Goal: Information Seeking & Learning: Learn about a topic

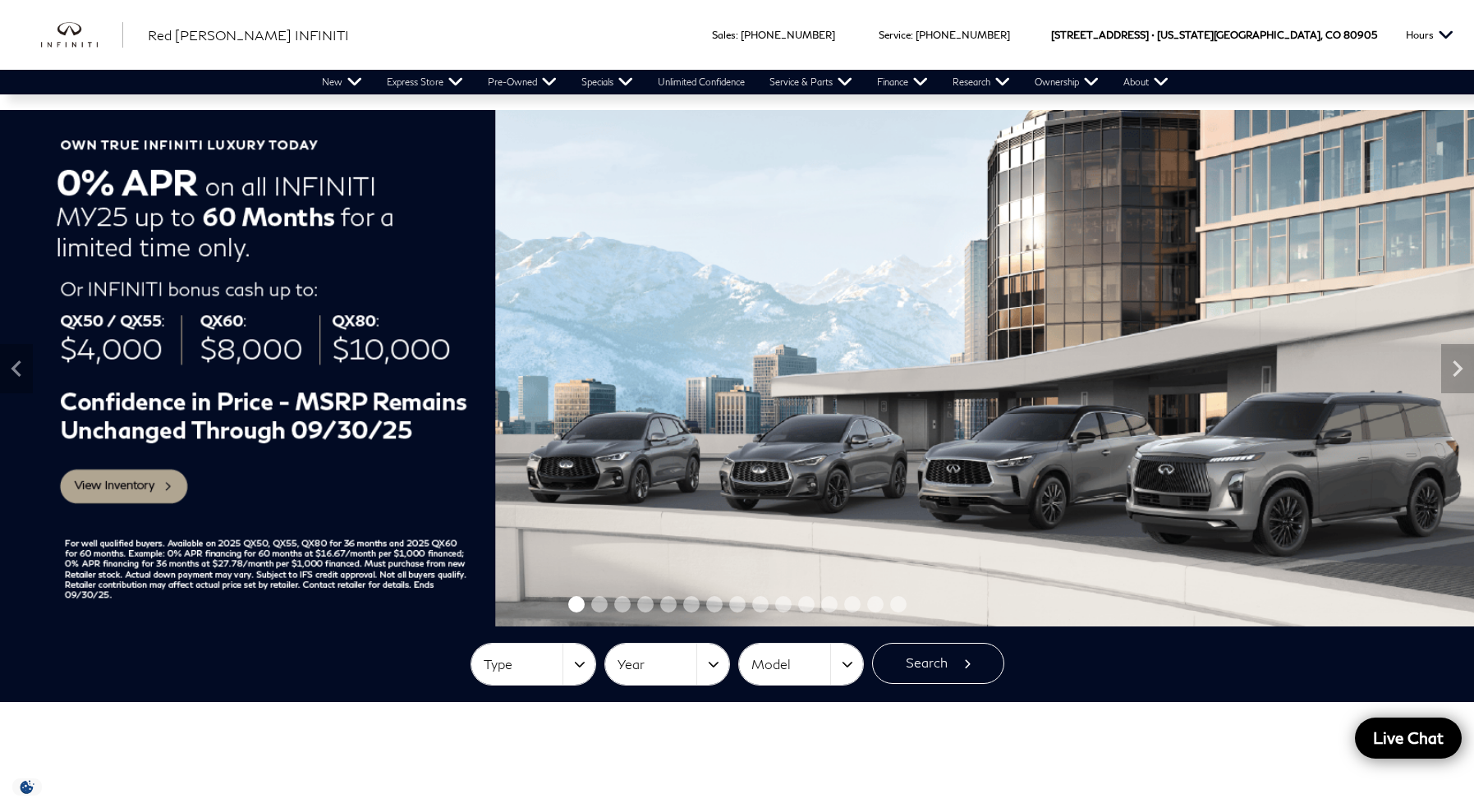
click at [96, 485] on img at bounding box center [737, 368] width 1474 height 517
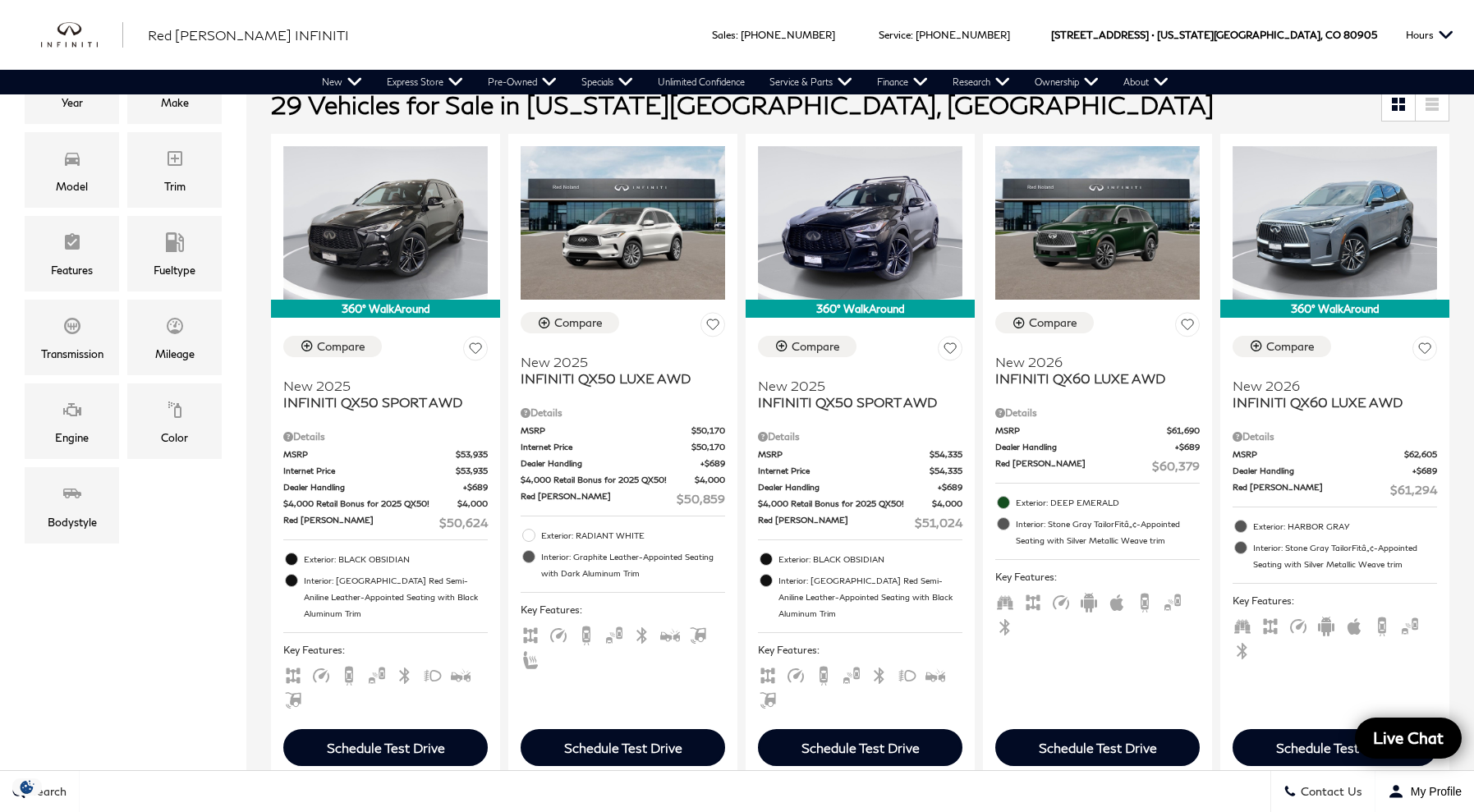
scroll to position [355, 0]
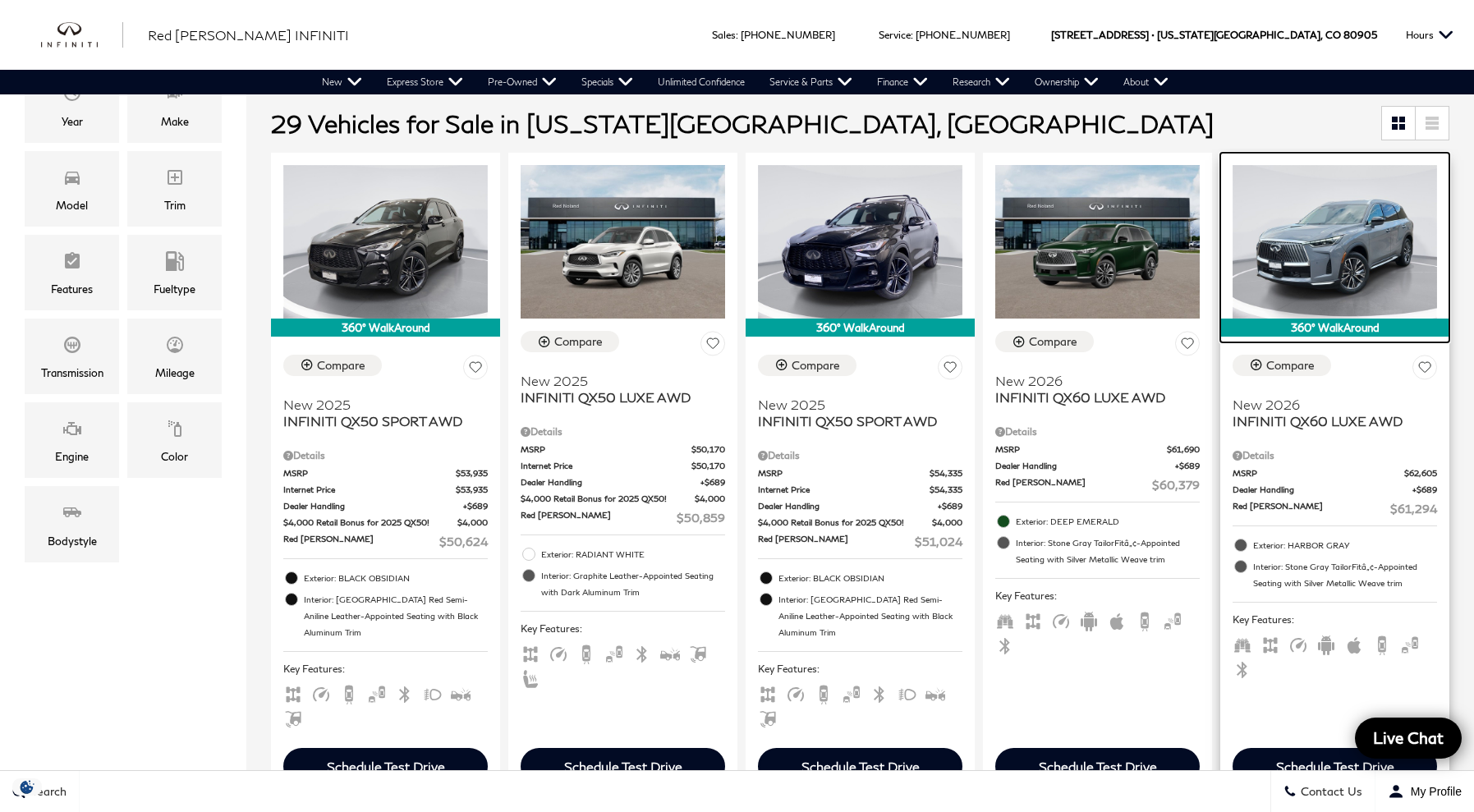
click at [1321, 255] on img at bounding box center [1335, 241] width 205 height 153
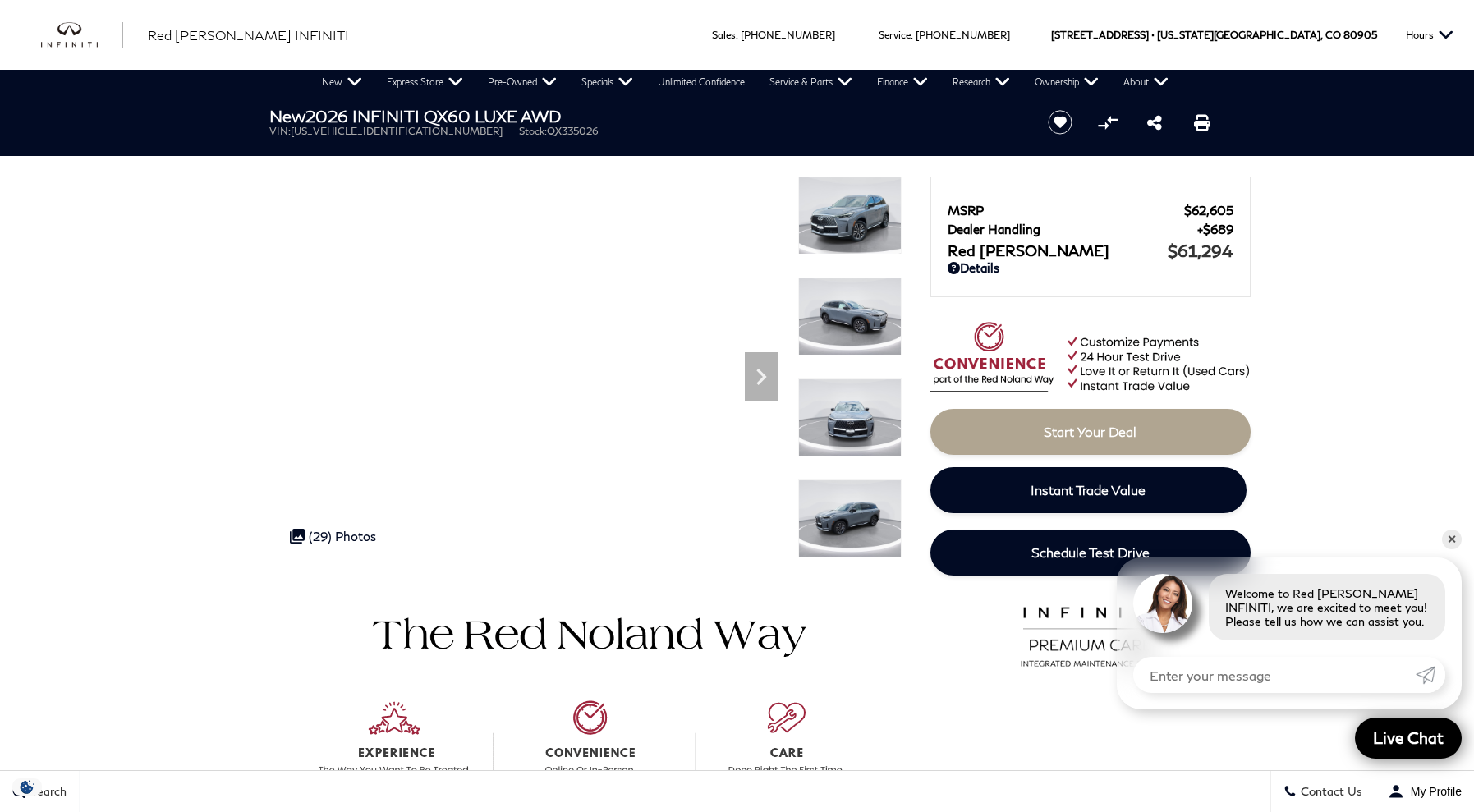
click at [850, 241] on img at bounding box center [849, 216] width 104 height 78
click at [854, 217] on img at bounding box center [849, 216] width 104 height 78
click at [846, 318] on img at bounding box center [849, 317] width 104 height 78
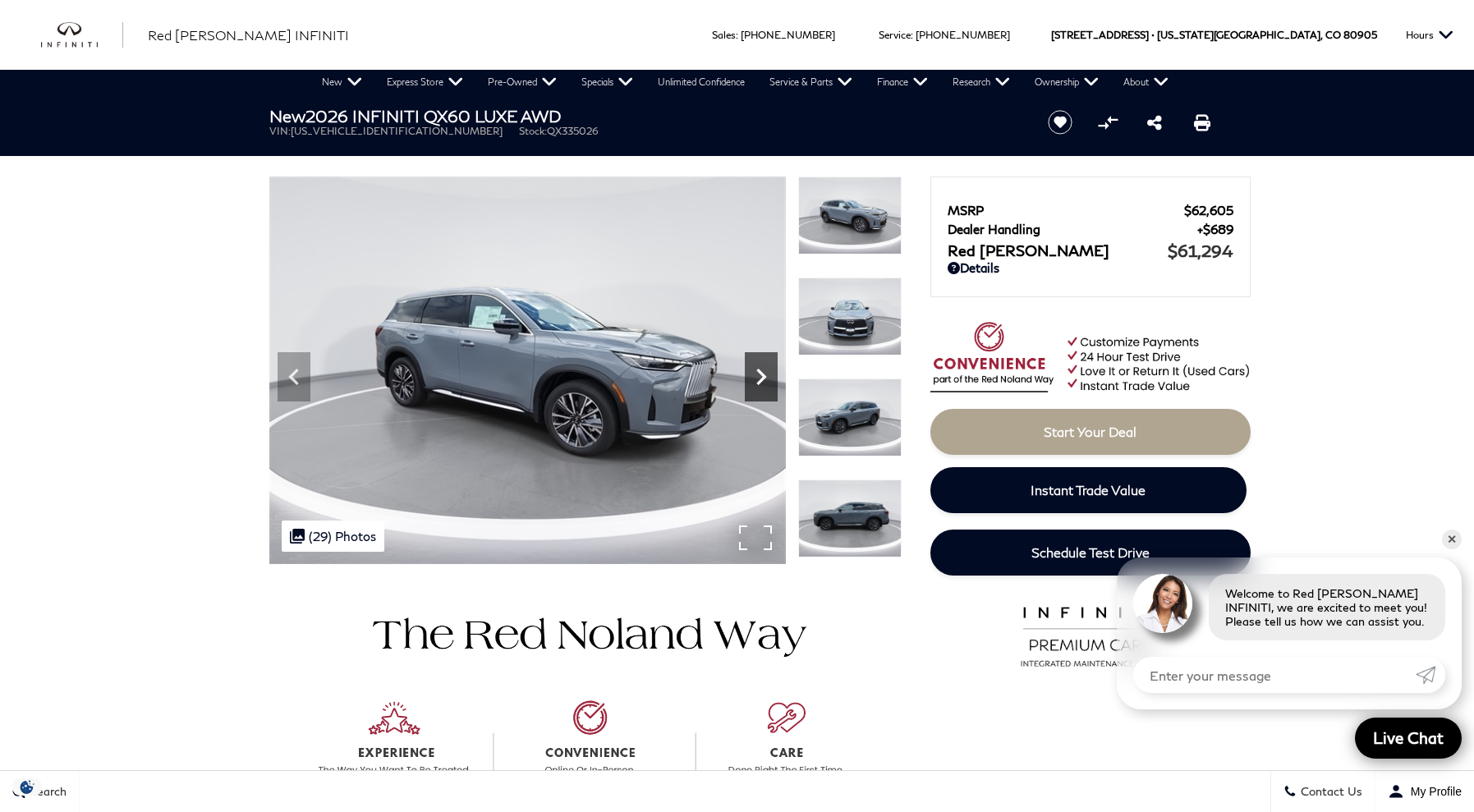
click at [766, 377] on icon "Next" at bounding box center [761, 377] width 10 height 17
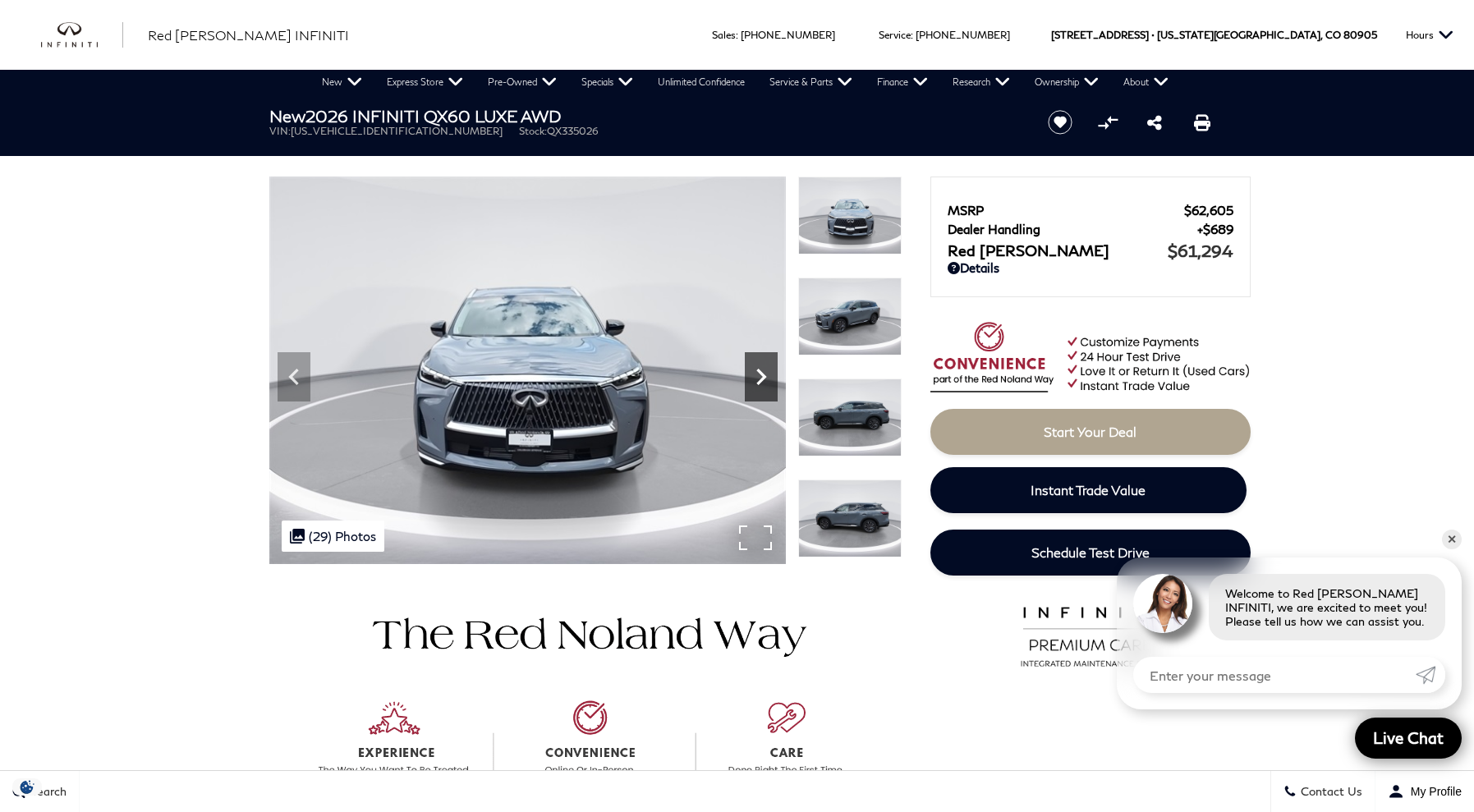
click at [766, 377] on icon "Next" at bounding box center [761, 377] width 10 height 17
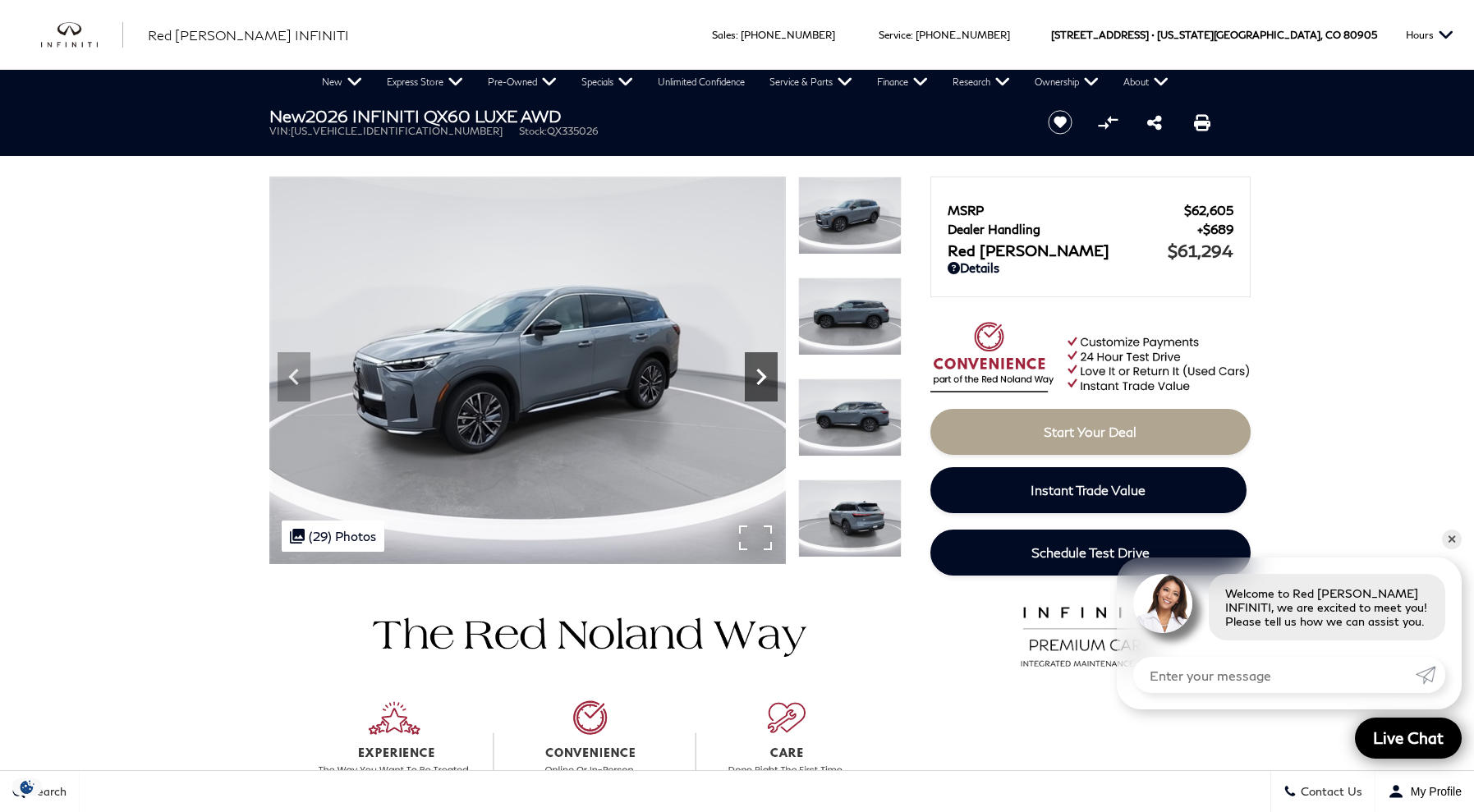
click at [766, 377] on icon "Next" at bounding box center [761, 377] width 10 height 17
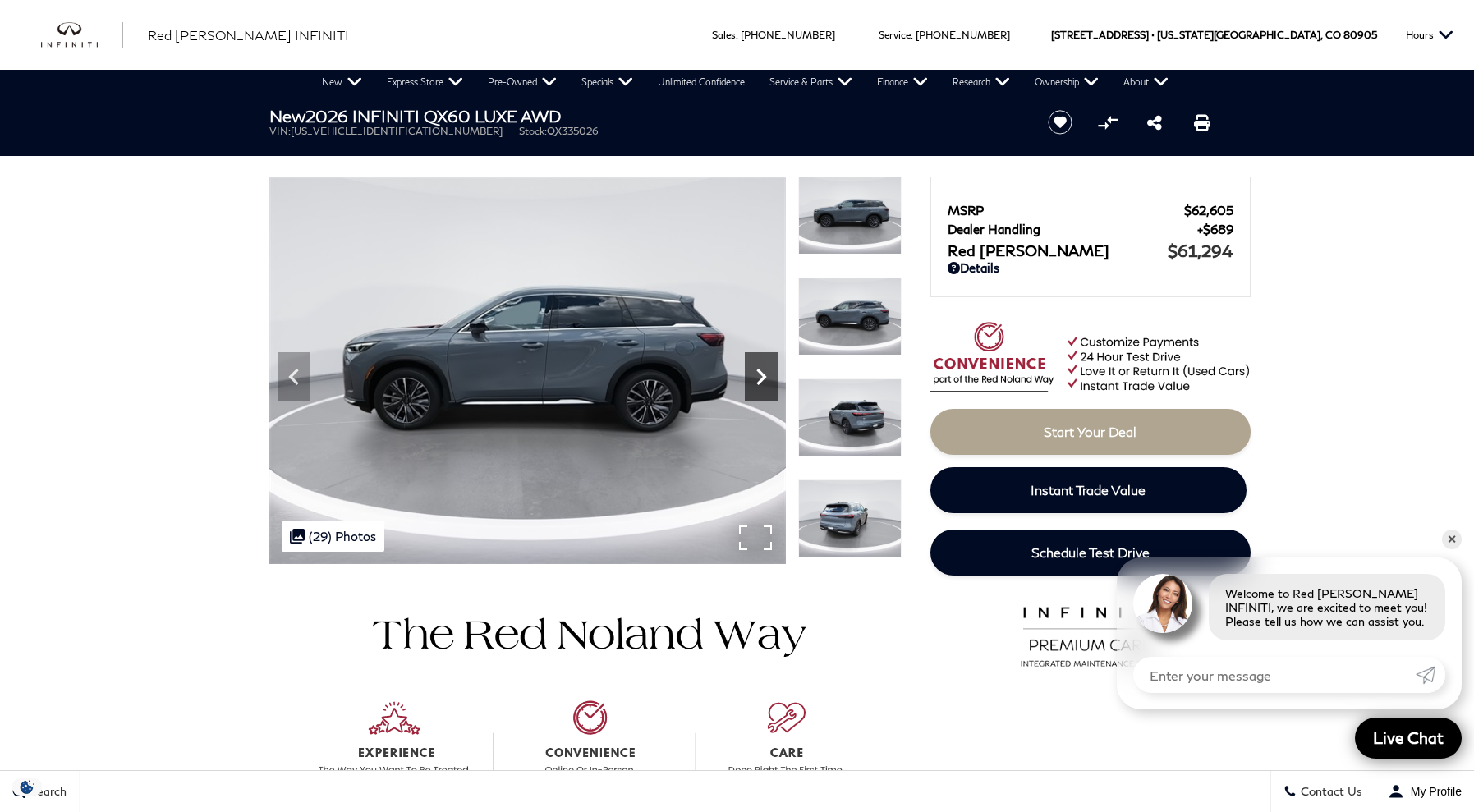
click at [766, 377] on icon "Next" at bounding box center [761, 377] width 10 height 17
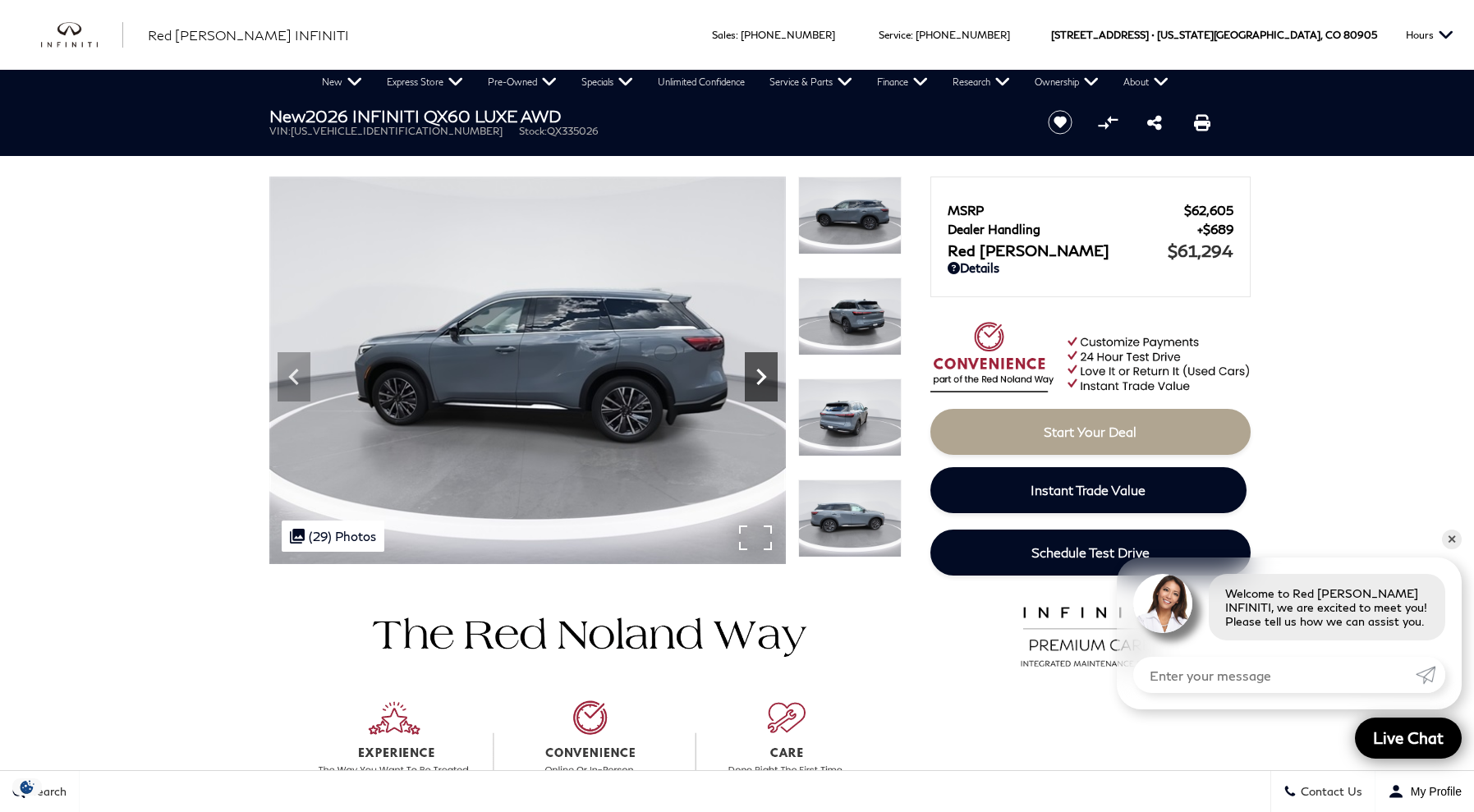
click at [766, 377] on icon "Next" at bounding box center [761, 377] width 10 height 17
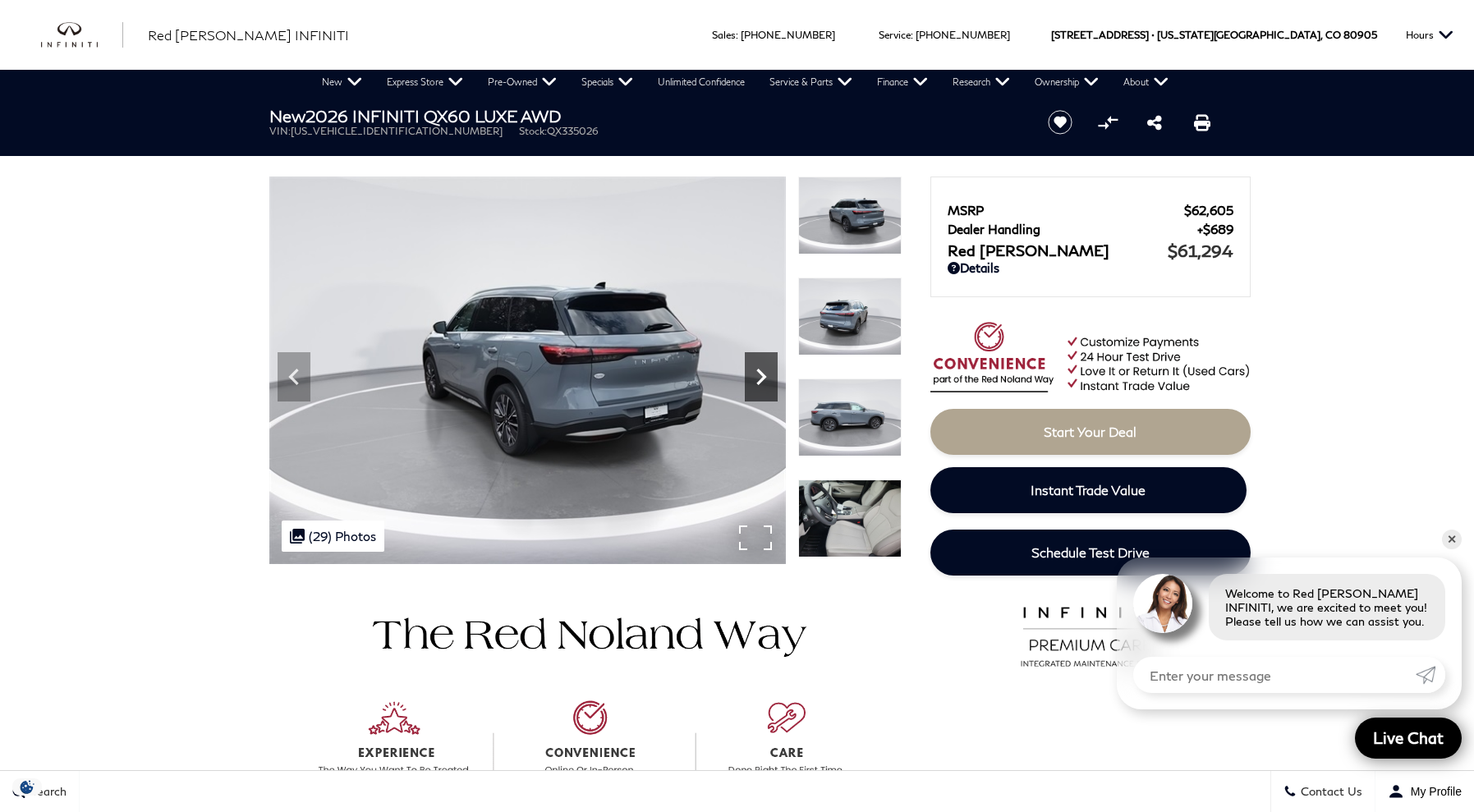
click at [766, 377] on icon "Next" at bounding box center [761, 377] width 10 height 17
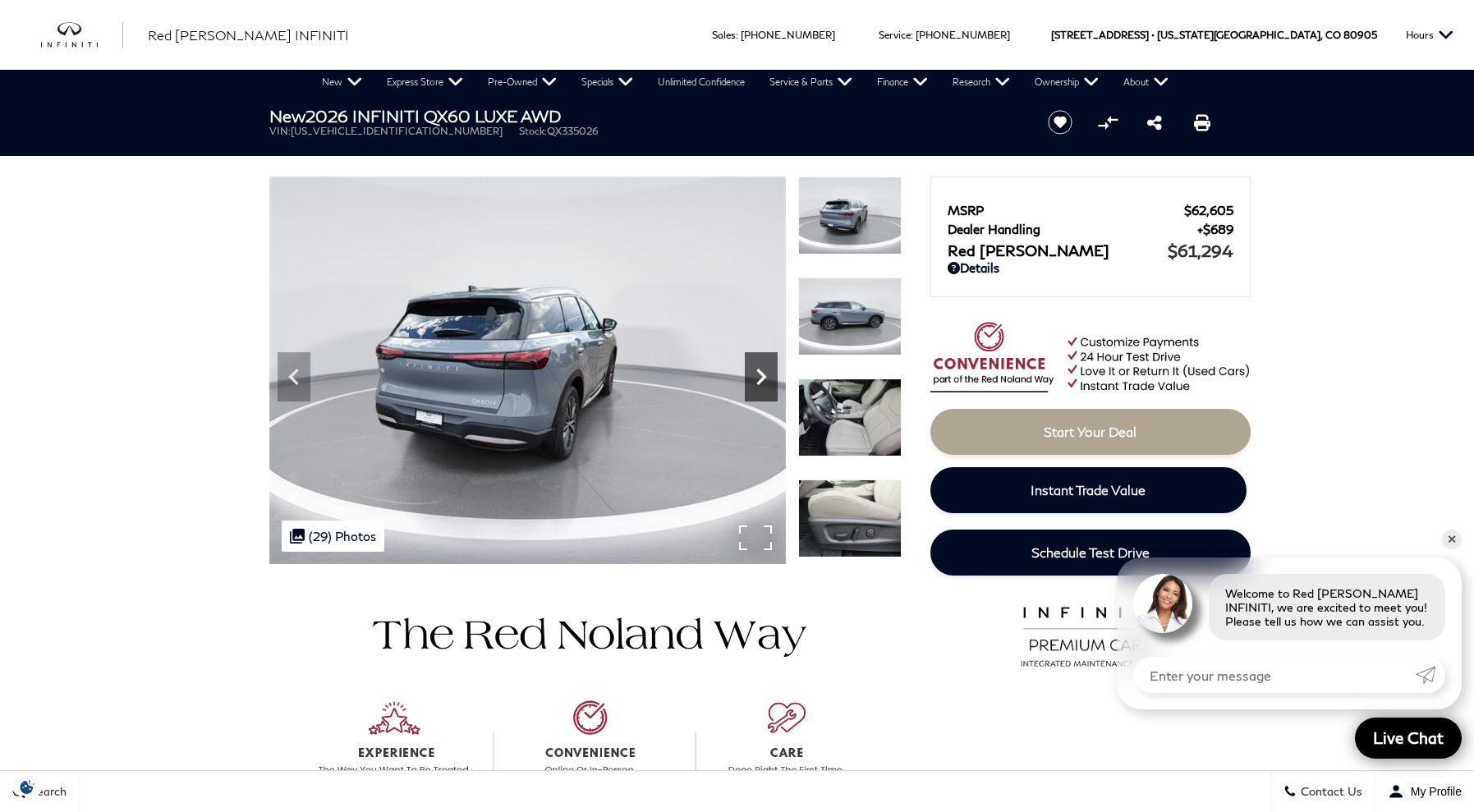
click at [766, 377] on icon "Next" at bounding box center [761, 377] width 10 height 17
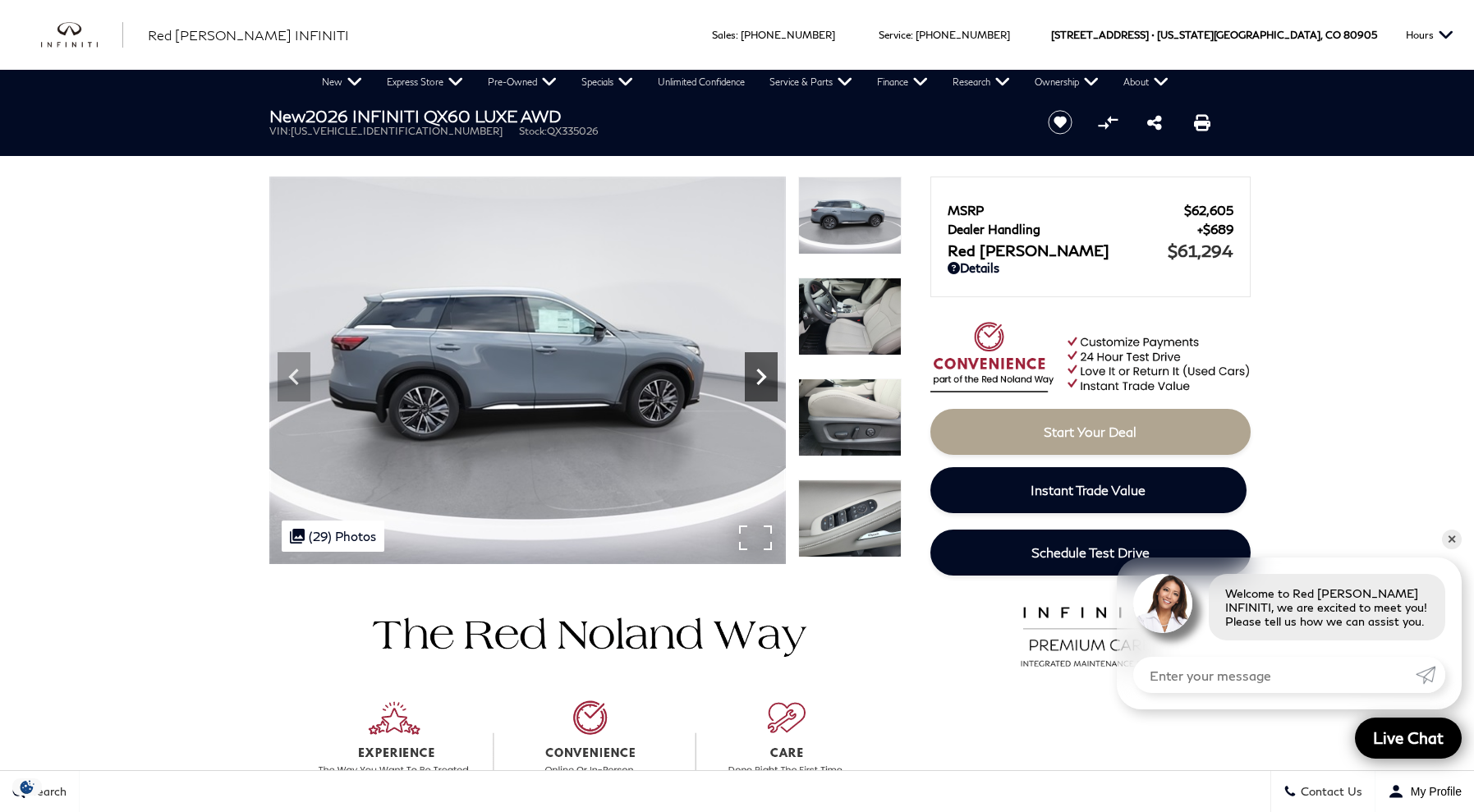
click at [766, 377] on icon "Next" at bounding box center [761, 377] width 10 height 17
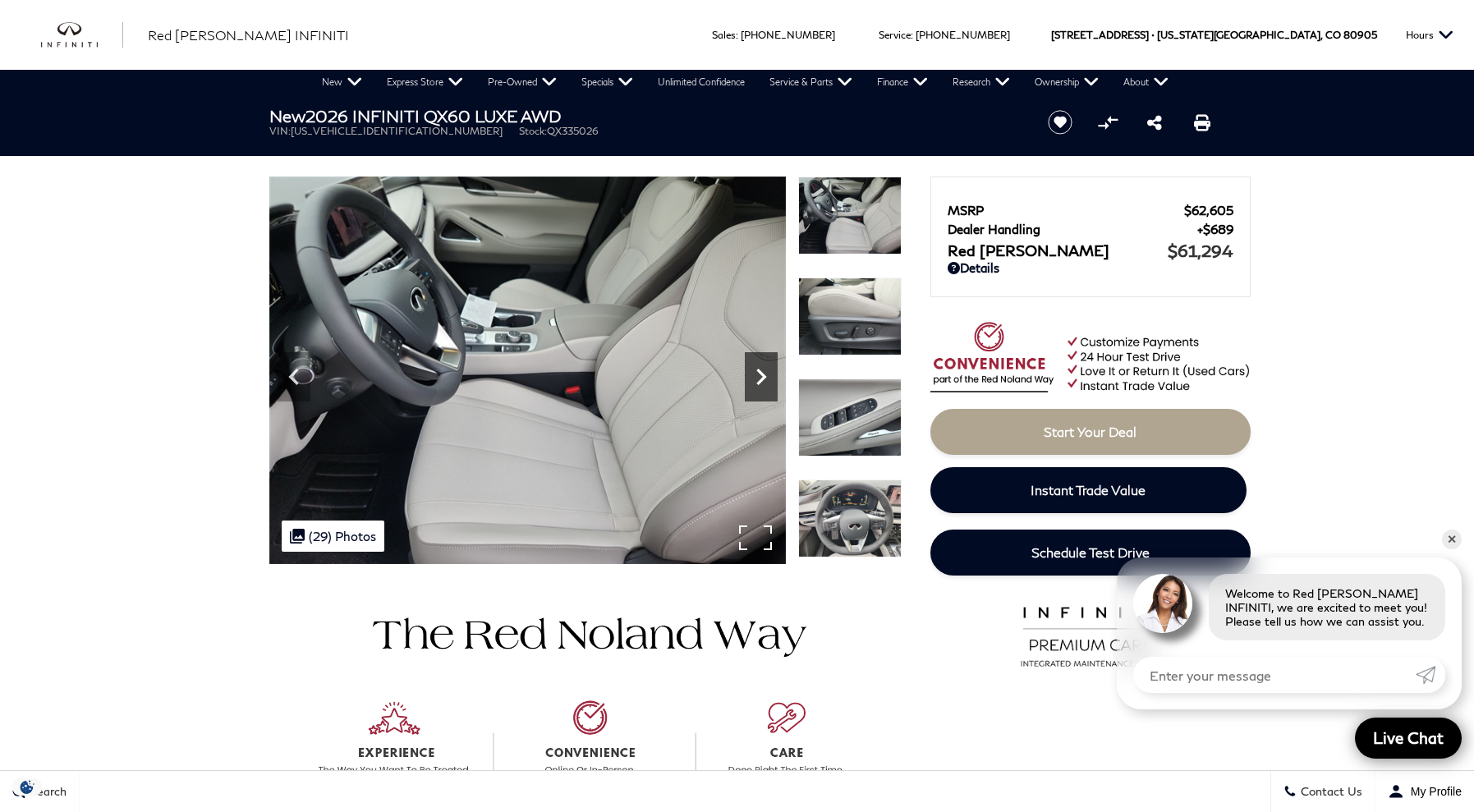
click at [766, 377] on icon "Next" at bounding box center [761, 377] width 10 height 17
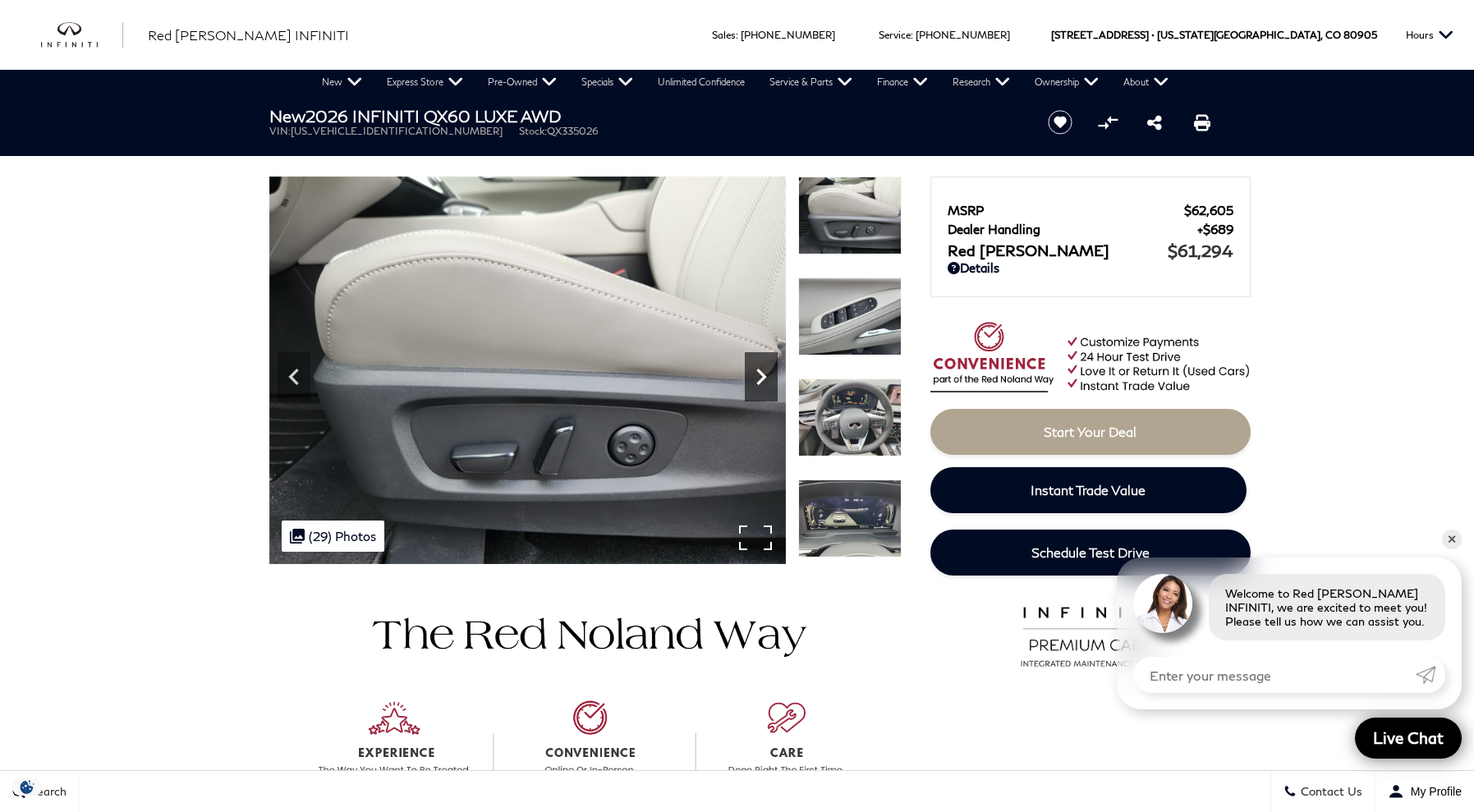
click at [766, 377] on icon "Next" at bounding box center [761, 377] width 10 height 17
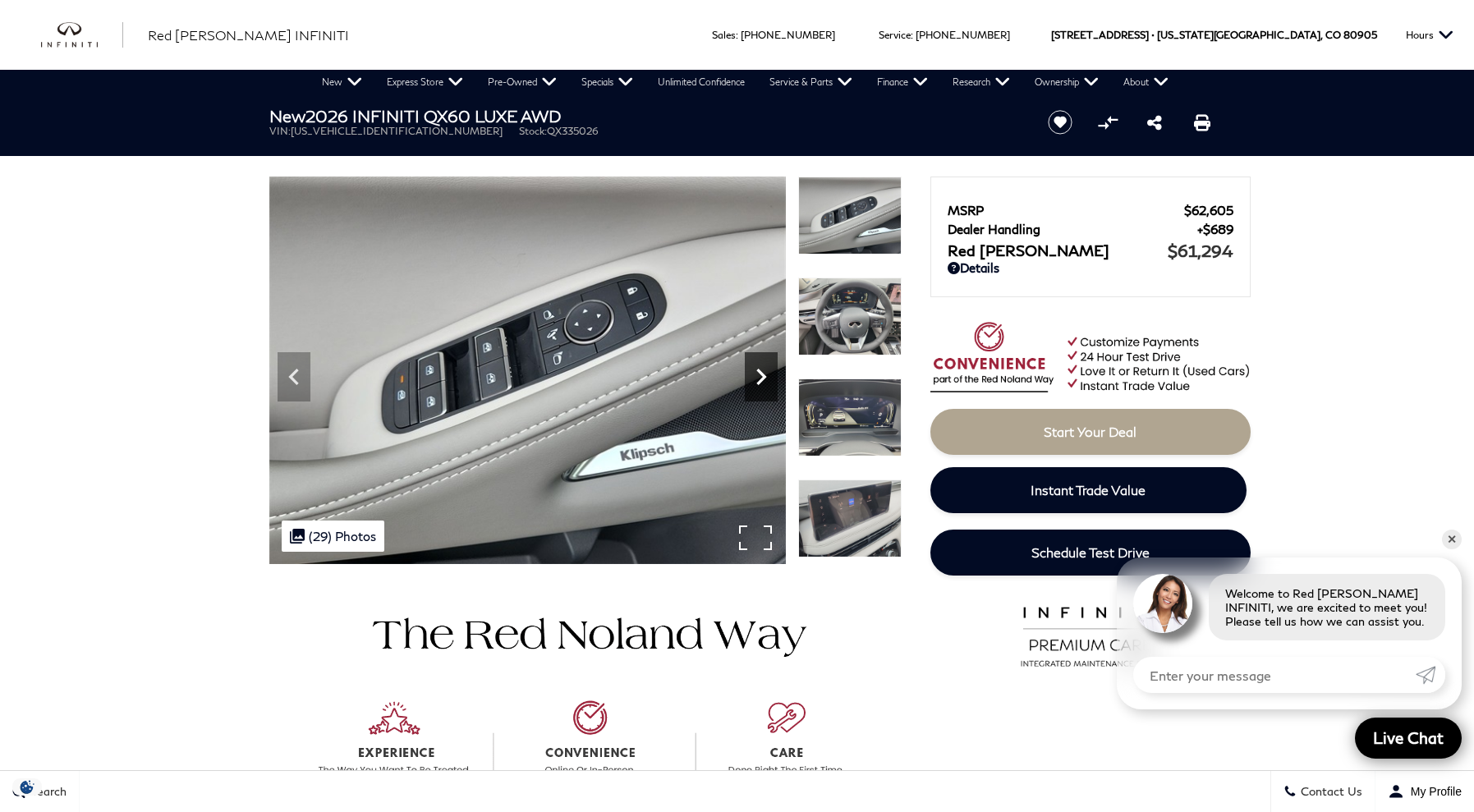
click at [766, 377] on icon "Next" at bounding box center [761, 377] width 10 height 17
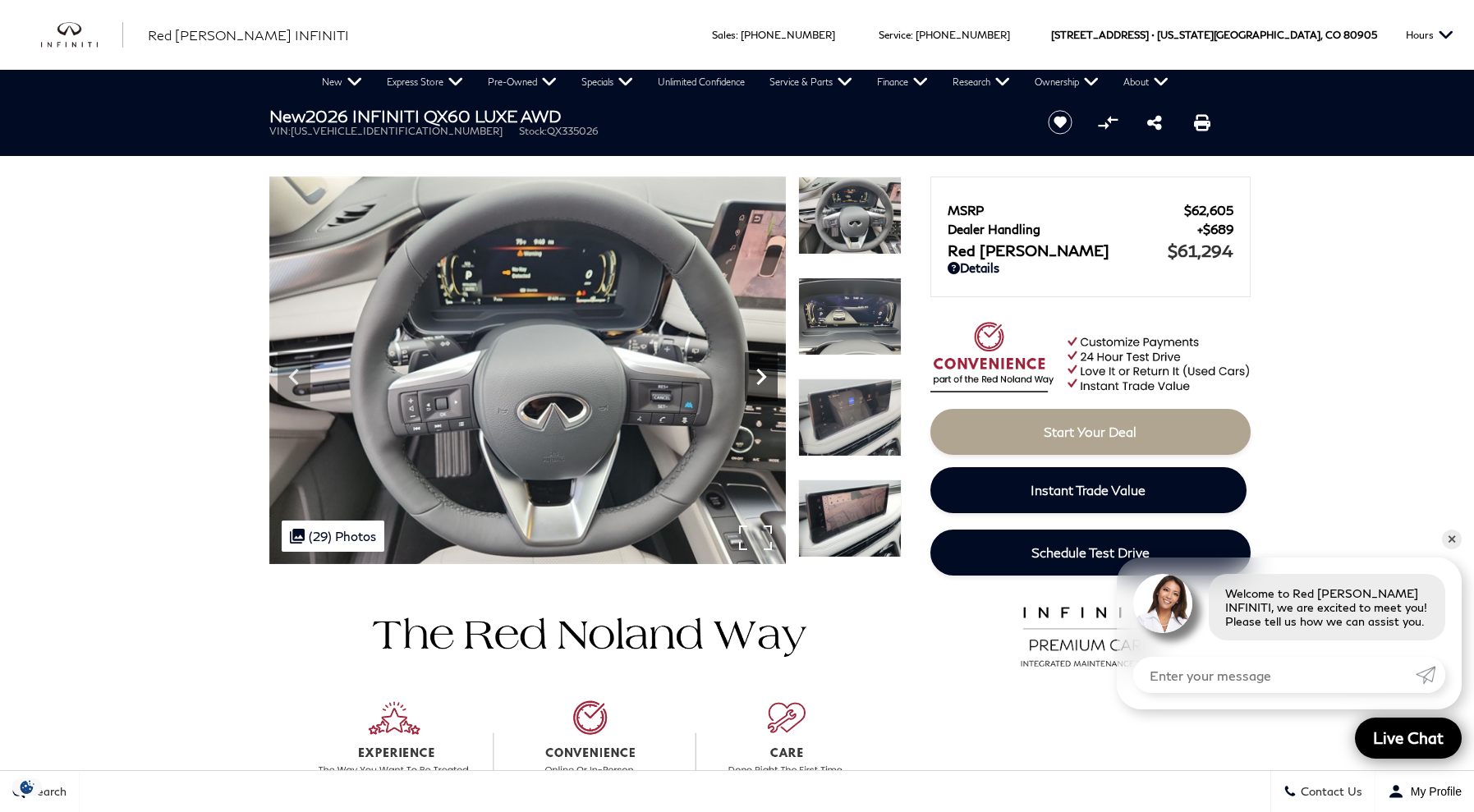
click at [766, 377] on icon "Next" at bounding box center [761, 377] width 10 height 17
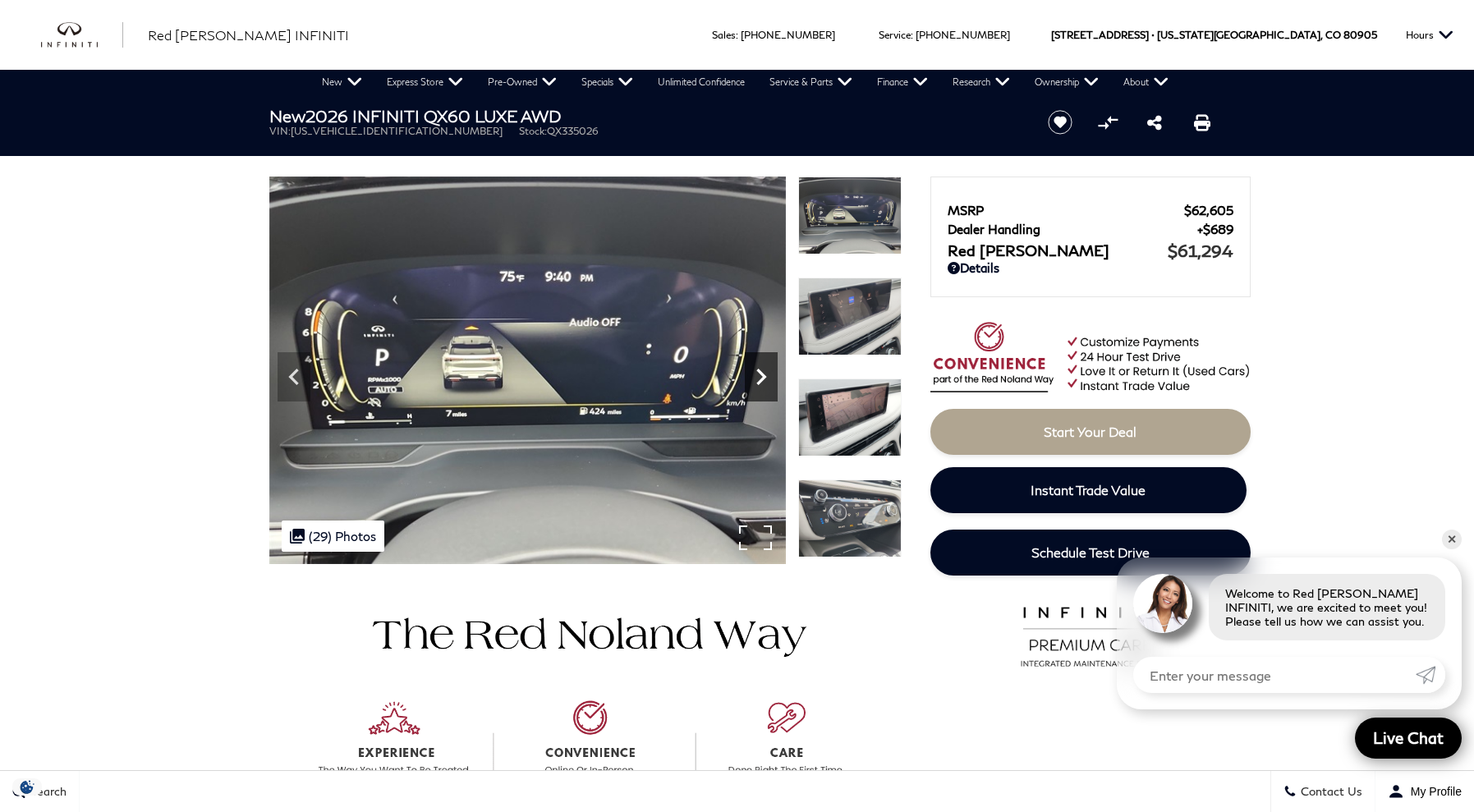
click at [766, 377] on icon "Next" at bounding box center [761, 377] width 10 height 17
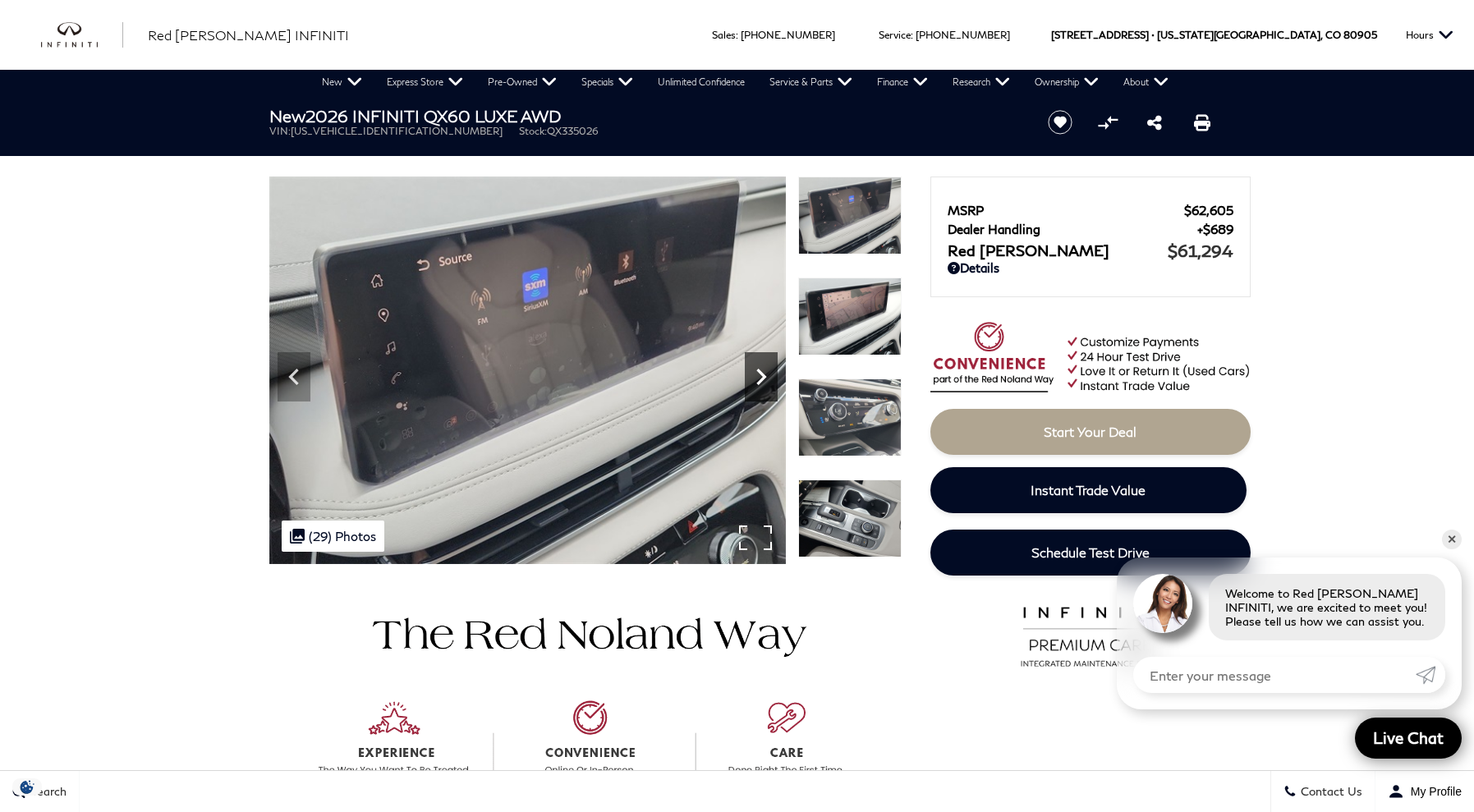
click at [766, 377] on icon "Next" at bounding box center [761, 377] width 10 height 17
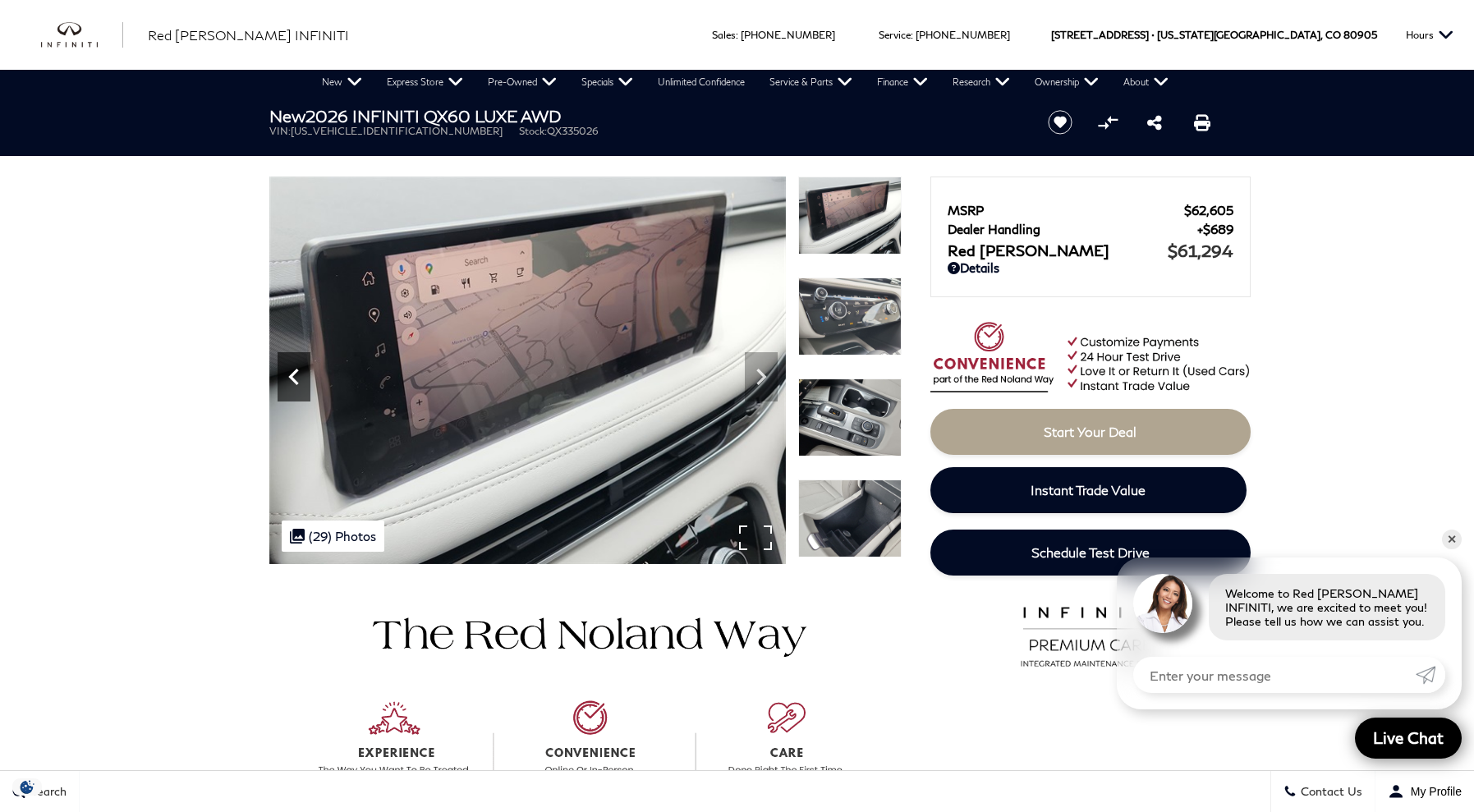
click at [299, 382] on icon "Previous" at bounding box center [294, 377] width 33 height 33
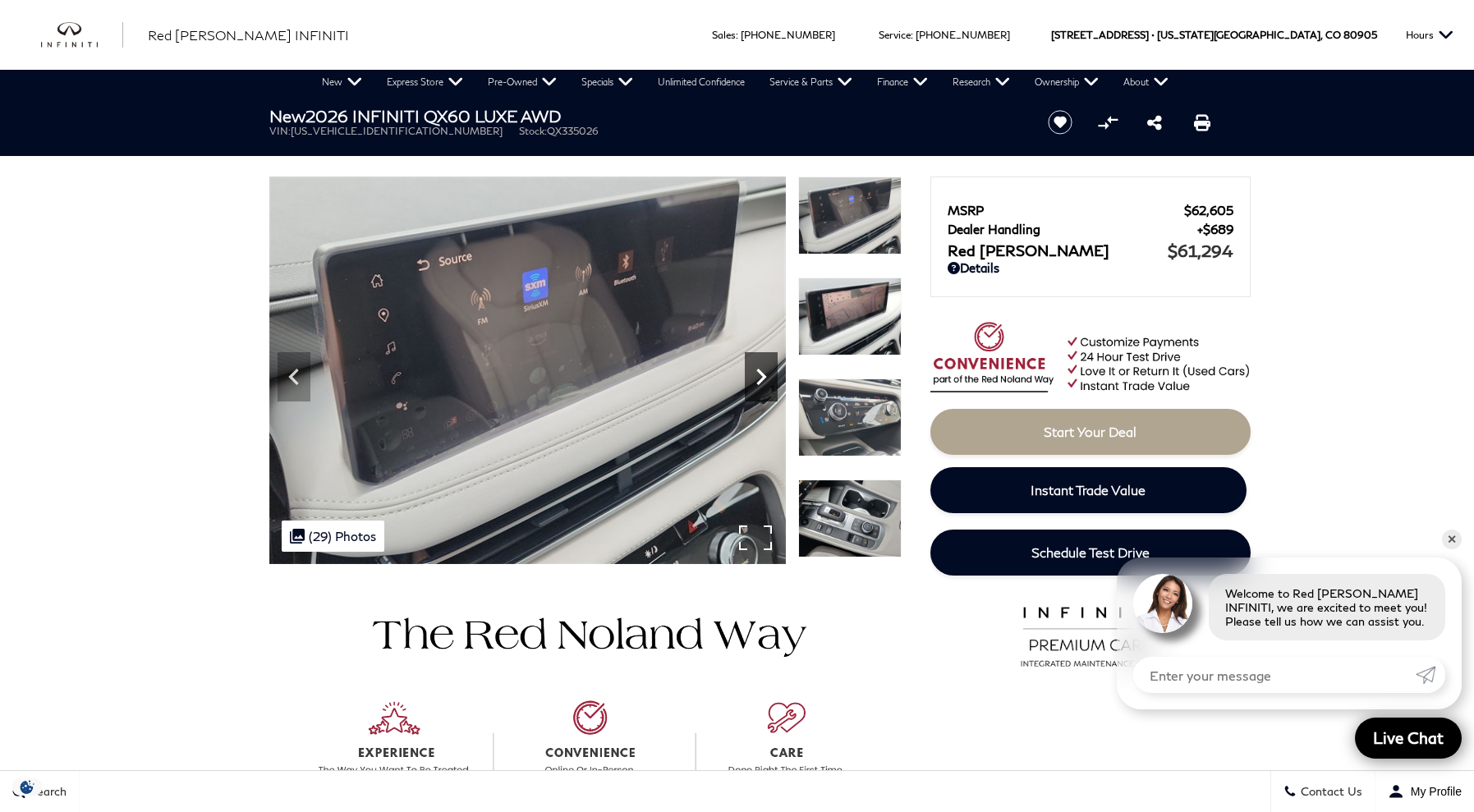
click at [765, 384] on icon "Next" at bounding box center [761, 377] width 33 height 33
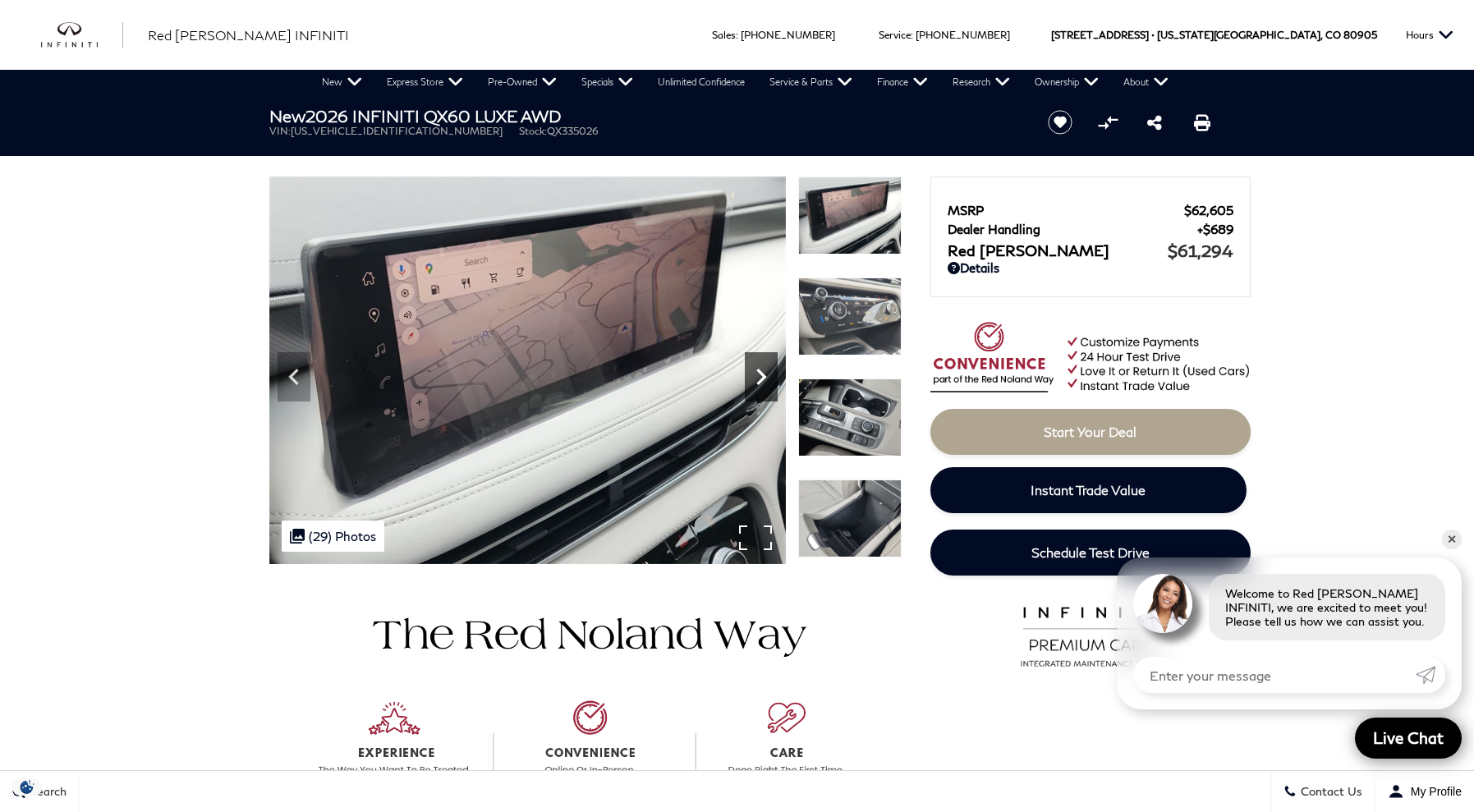
click at [765, 384] on icon "Next" at bounding box center [761, 377] width 33 height 33
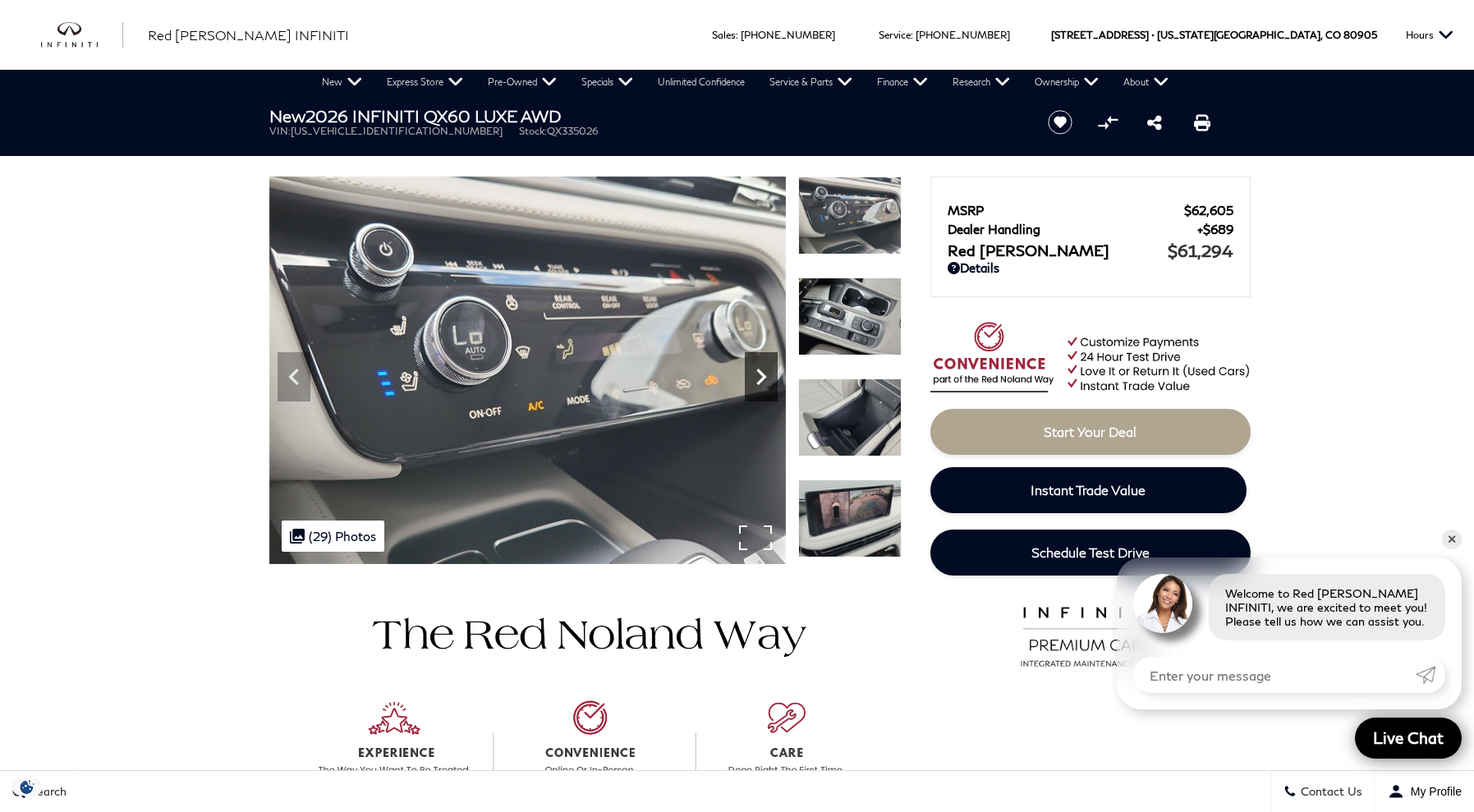
click at [765, 384] on icon "Next" at bounding box center [761, 377] width 33 height 33
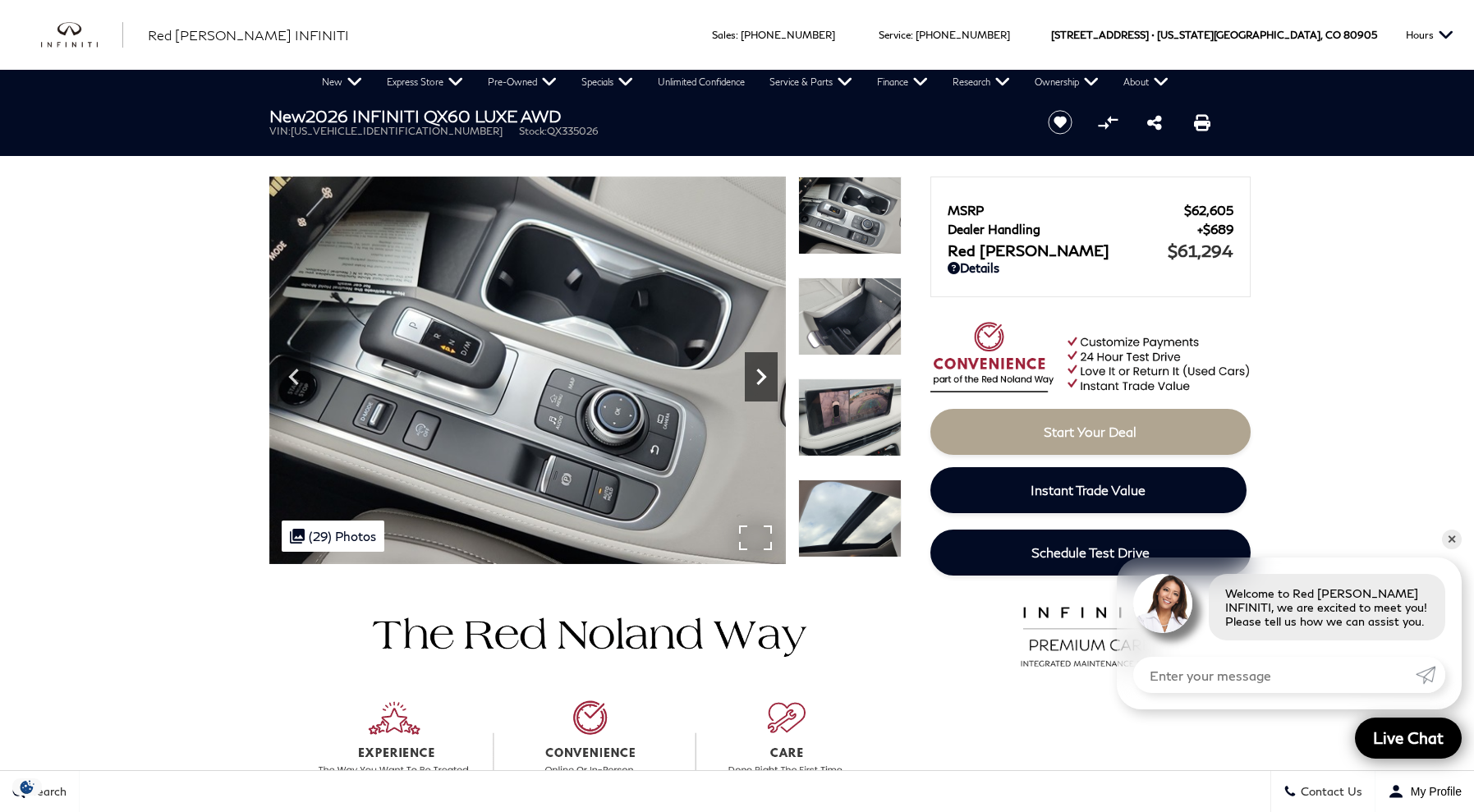
click at [765, 384] on icon "Next" at bounding box center [761, 377] width 33 height 33
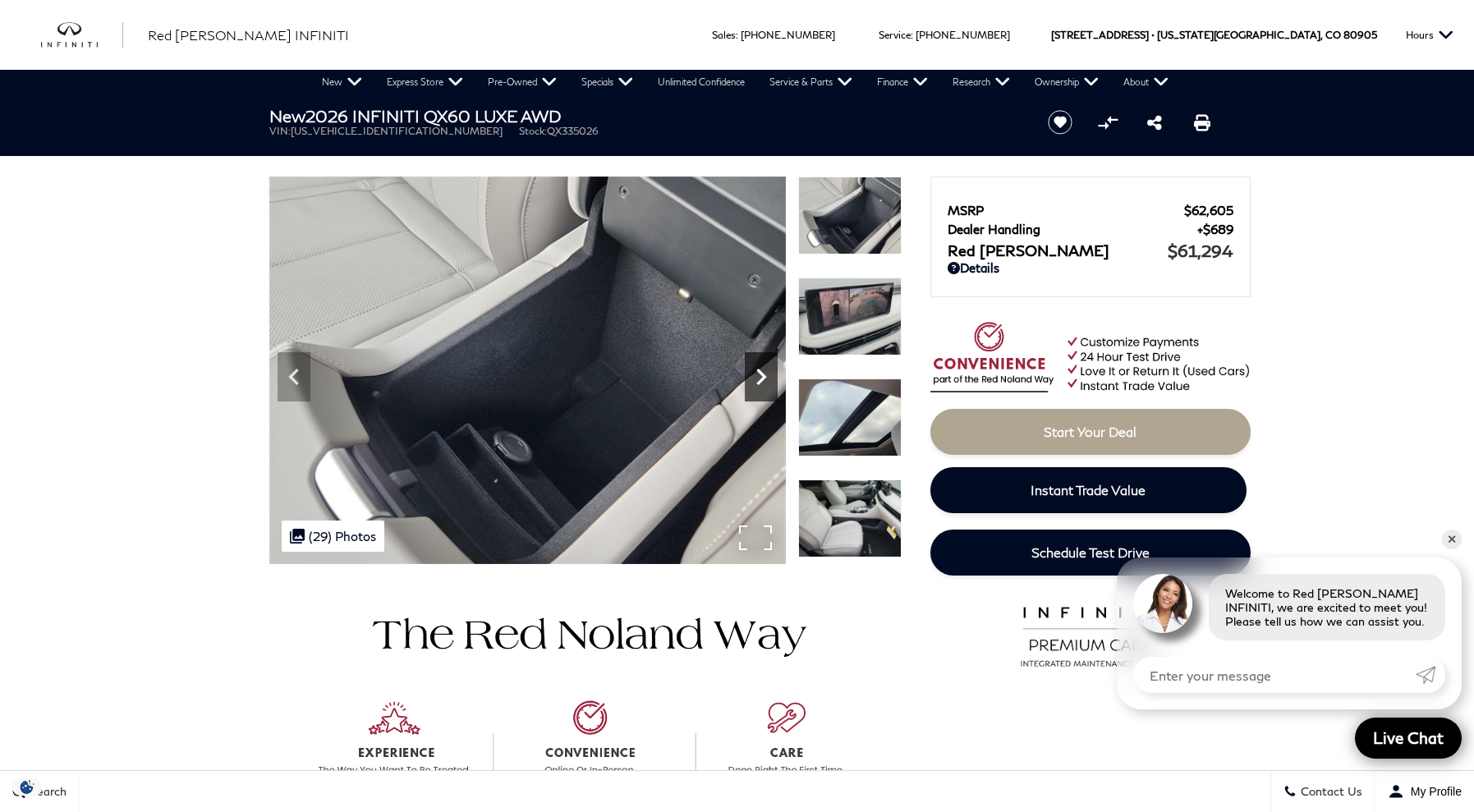
click at [765, 384] on icon "Next" at bounding box center [761, 377] width 33 height 33
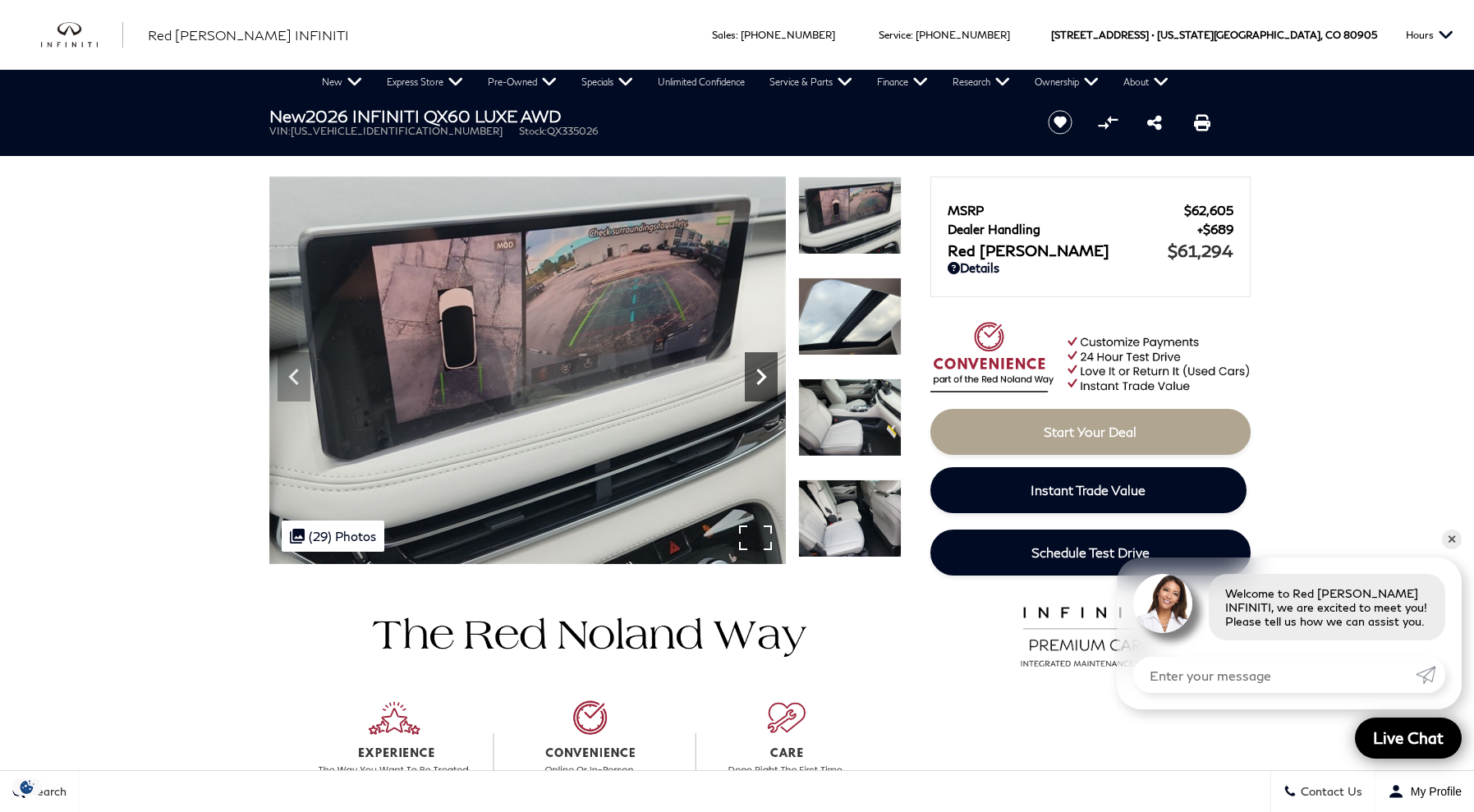
click at [765, 384] on icon "Next" at bounding box center [761, 377] width 33 height 33
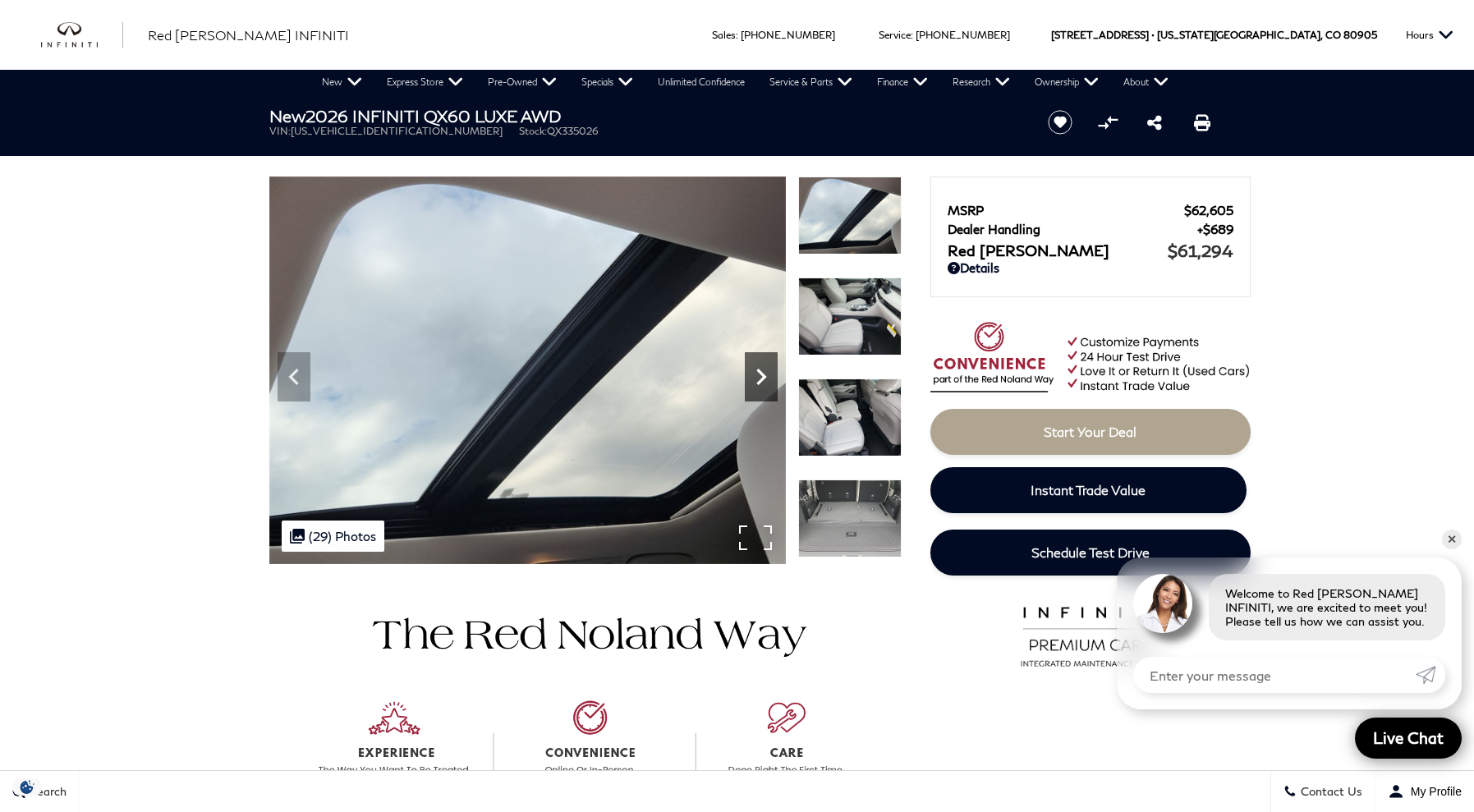
click at [765, 384] on icon "Next" at bounding box center [761, 377] width 33 height 33
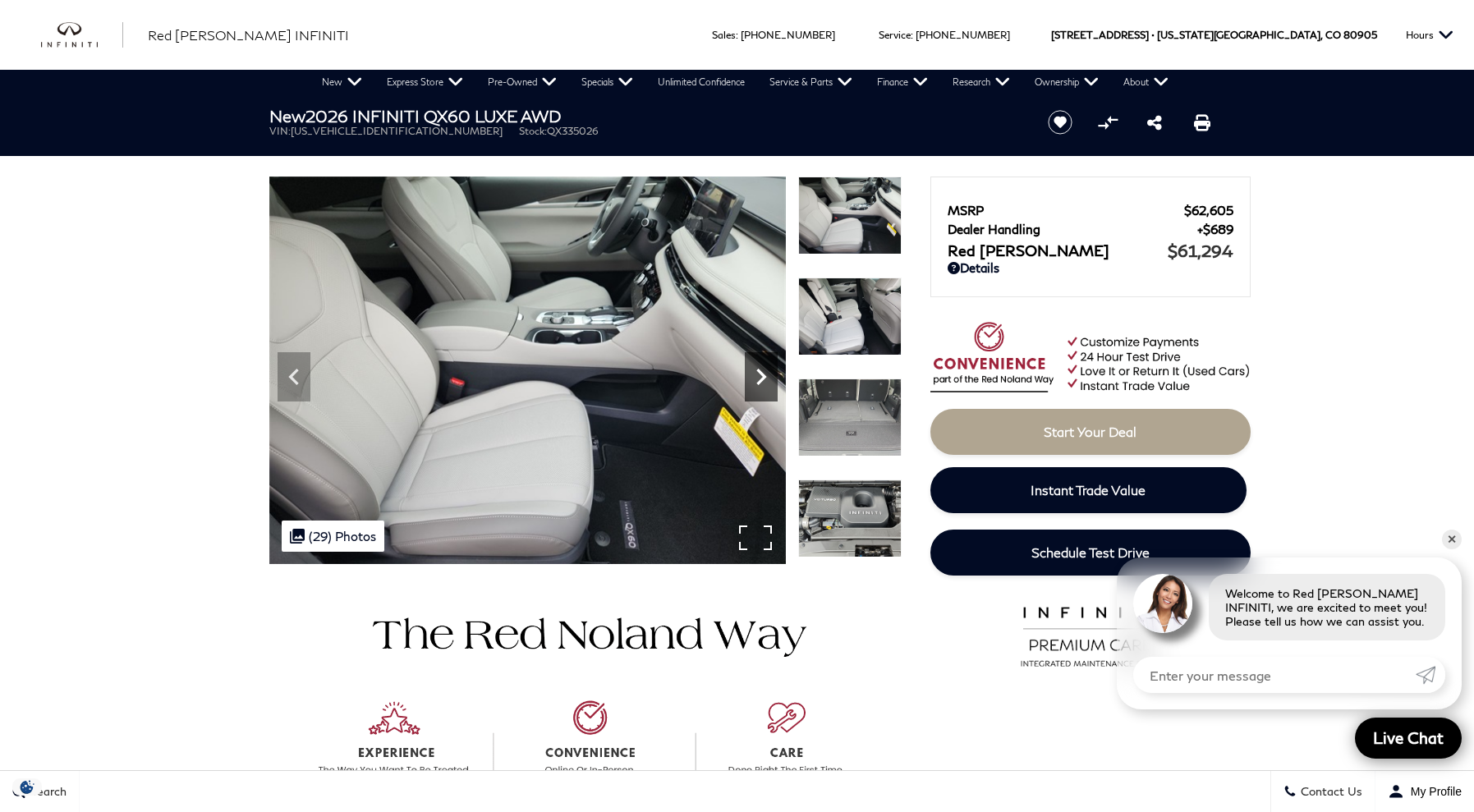
click at [765, 384] on icon "Next" at bounding box center [761, 377] width 33 height 33
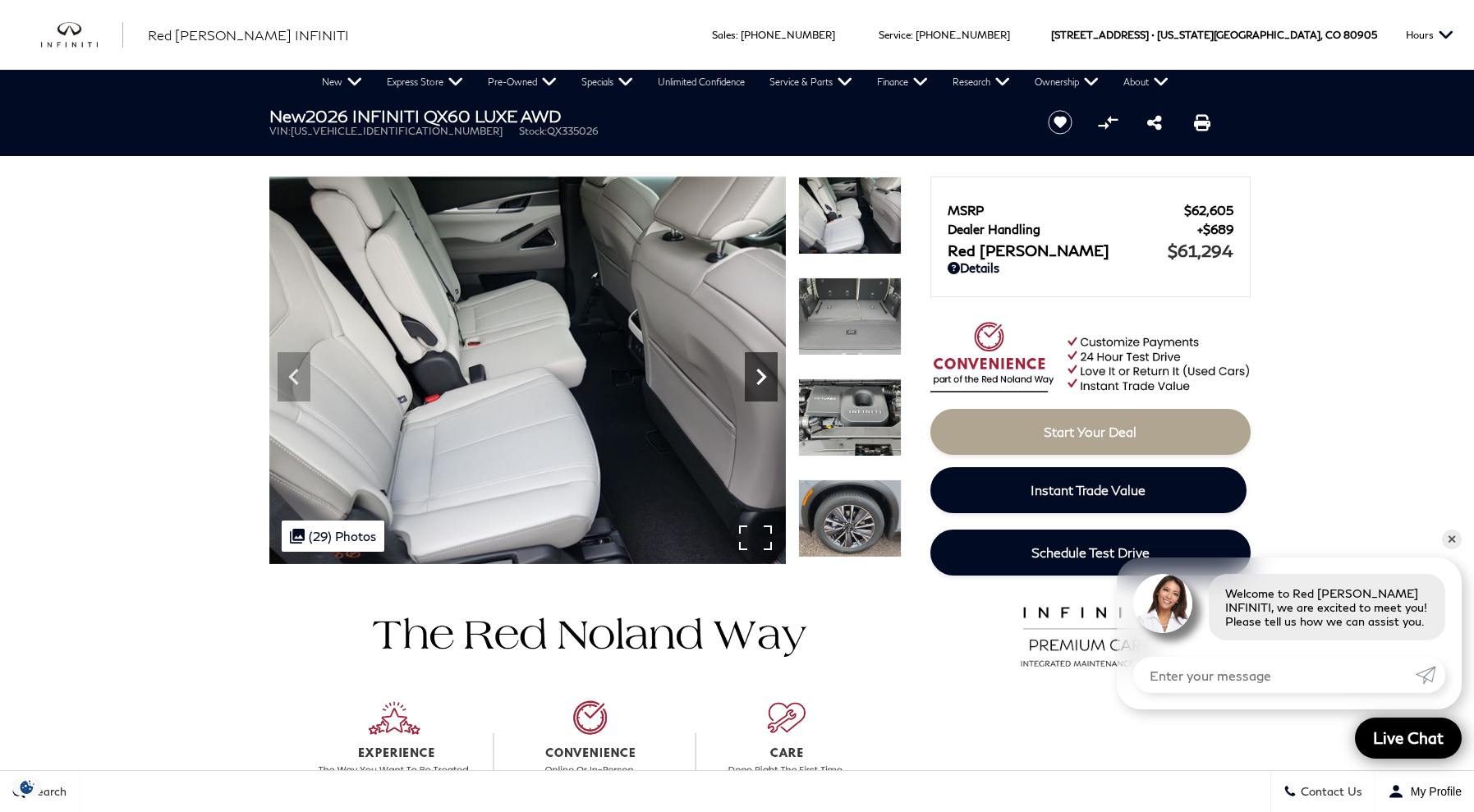
click at [765, 384] on icon "Next" at bounding box center [761, 377] width 33 height 33
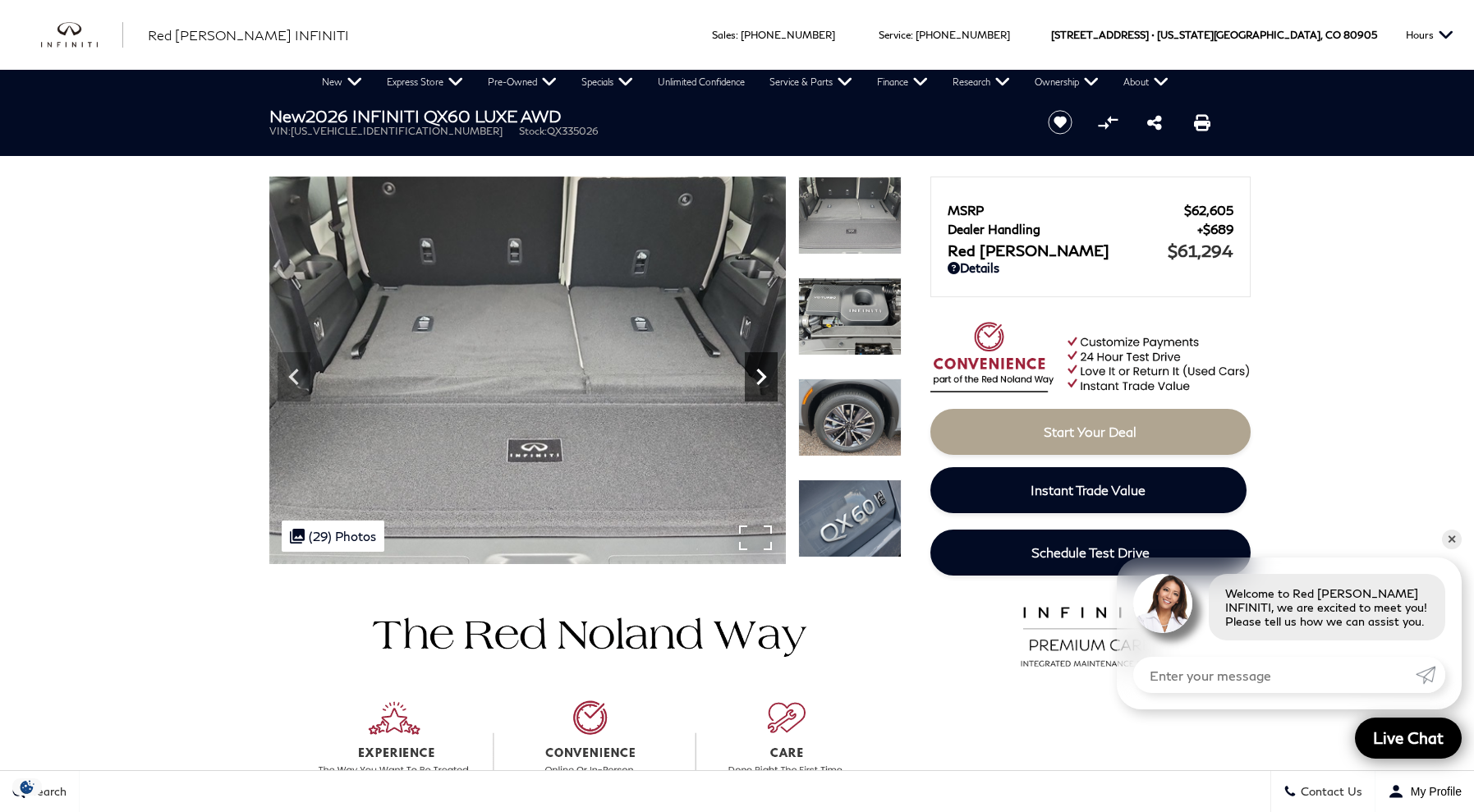
click at [754, 370] on icon "Next" at bounding box center [761, 377] width 33 height 33
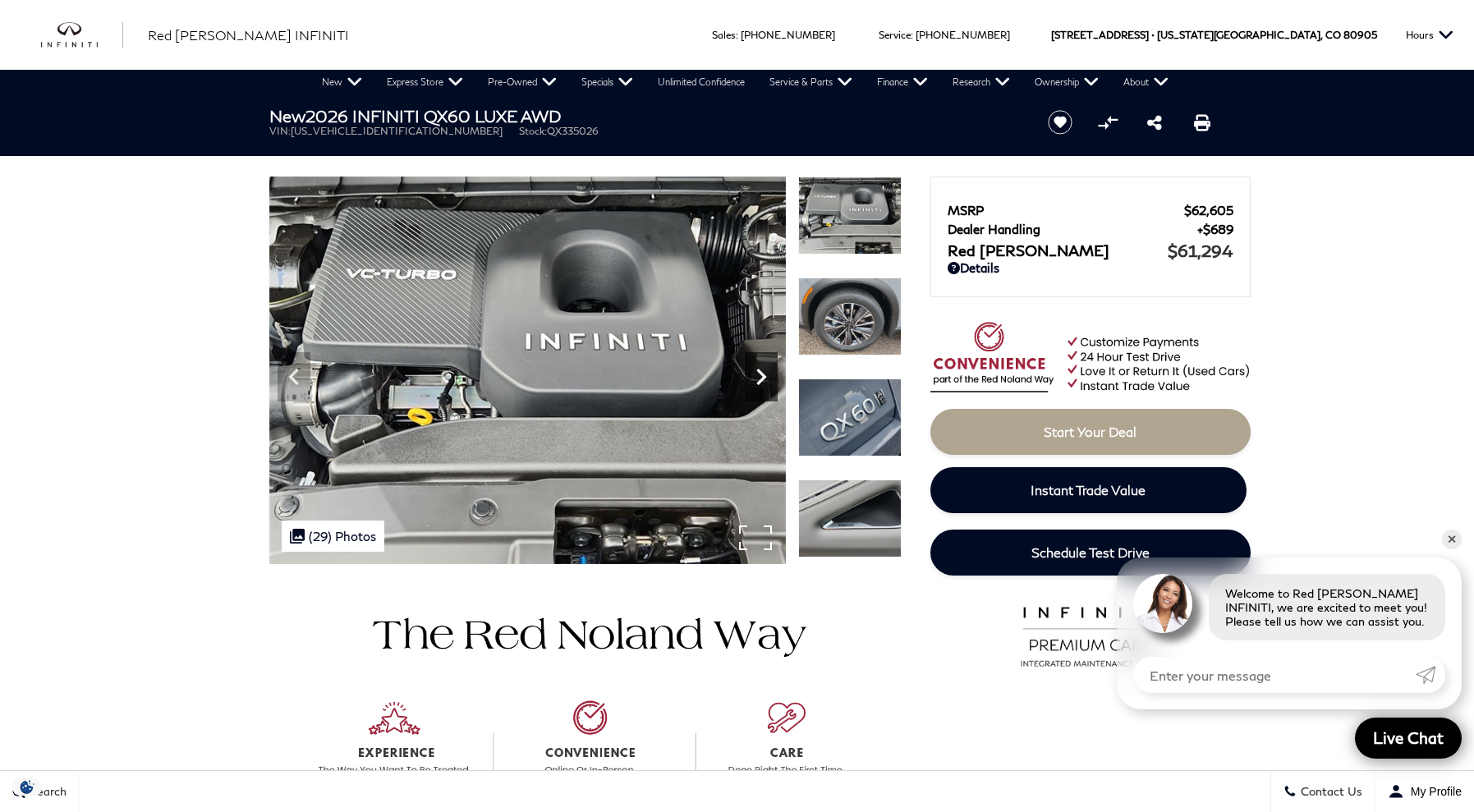
click at [758, 373] on icon "Next" at bounding box center [761, 377] width 33 height 33
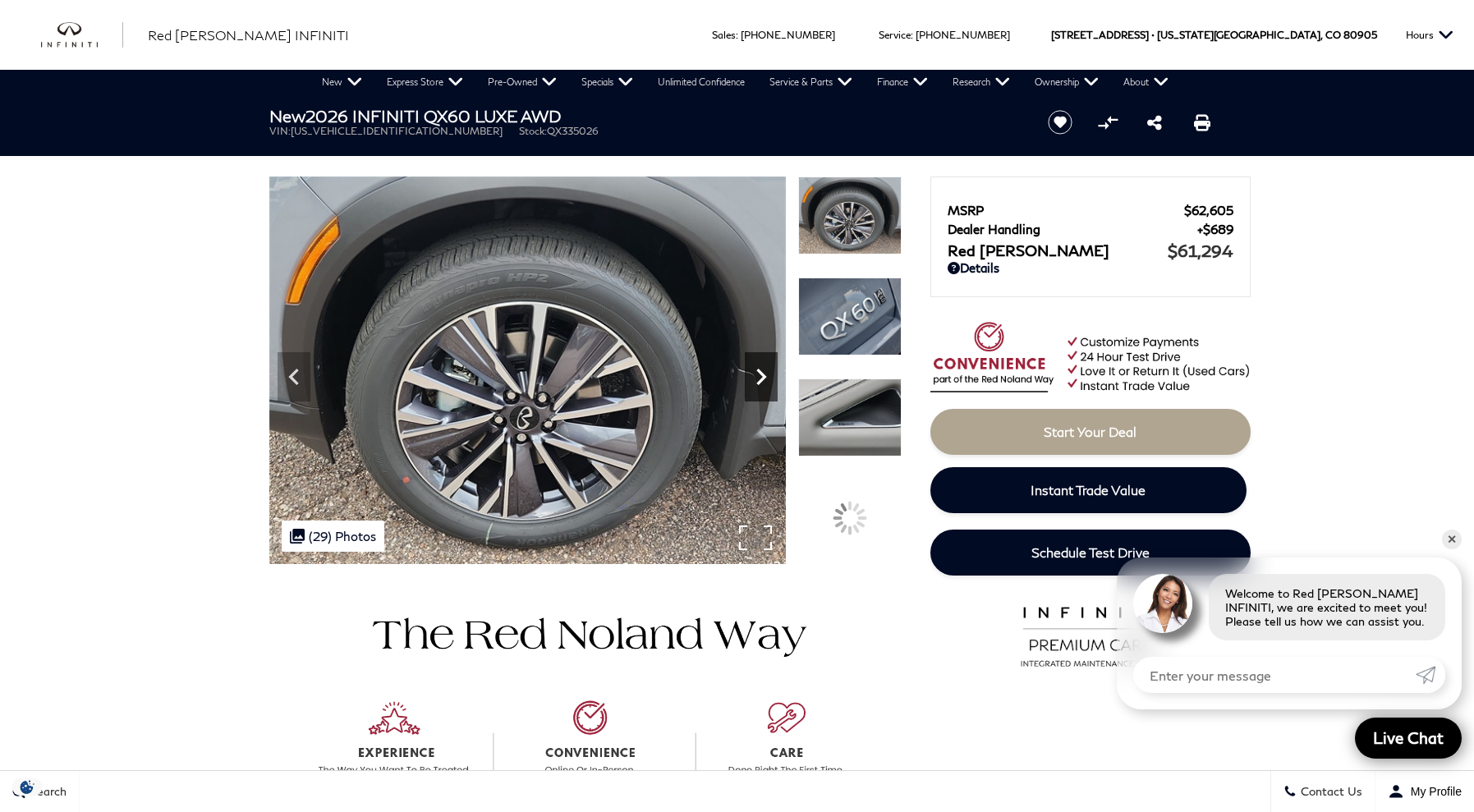
click at [758, 373] on icon "Next" at bounding box center [761, 377] width 33 height 33
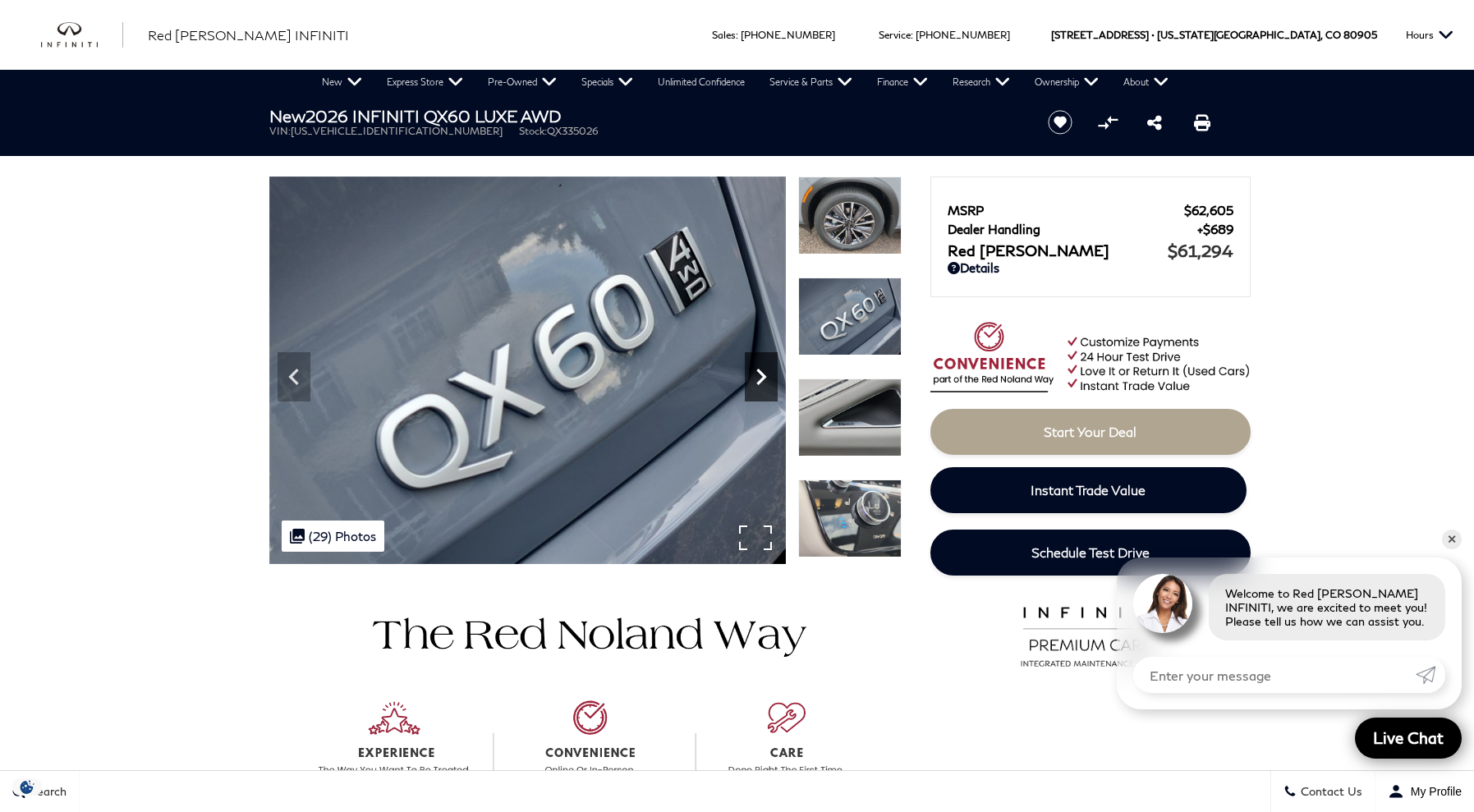
click at [758, 373] on icon "Next" at bounding box center [761, 377] width 33 height 33
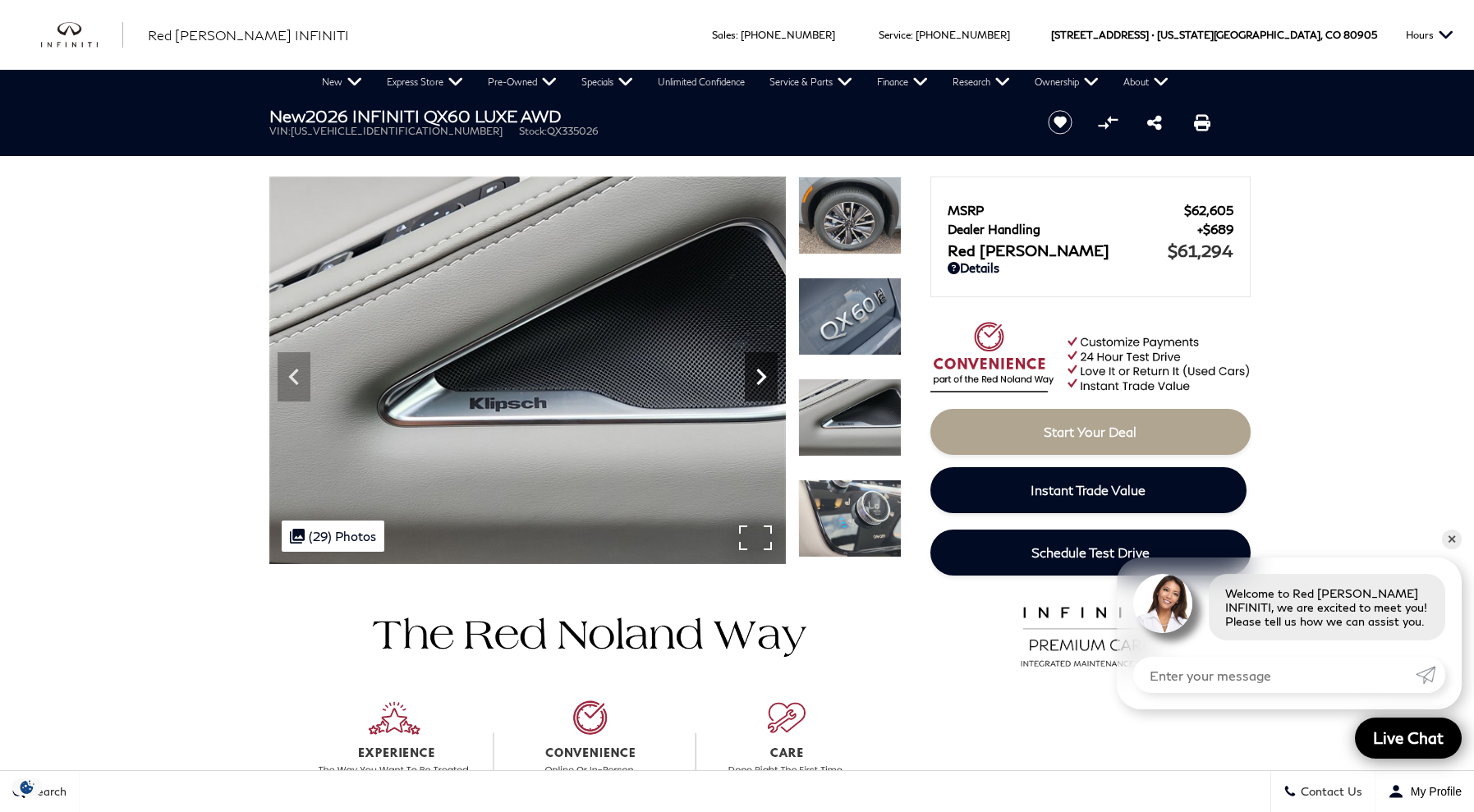
click at [758, 373] on icon "Next" at bounding box center [761, 377] width 33 height 33
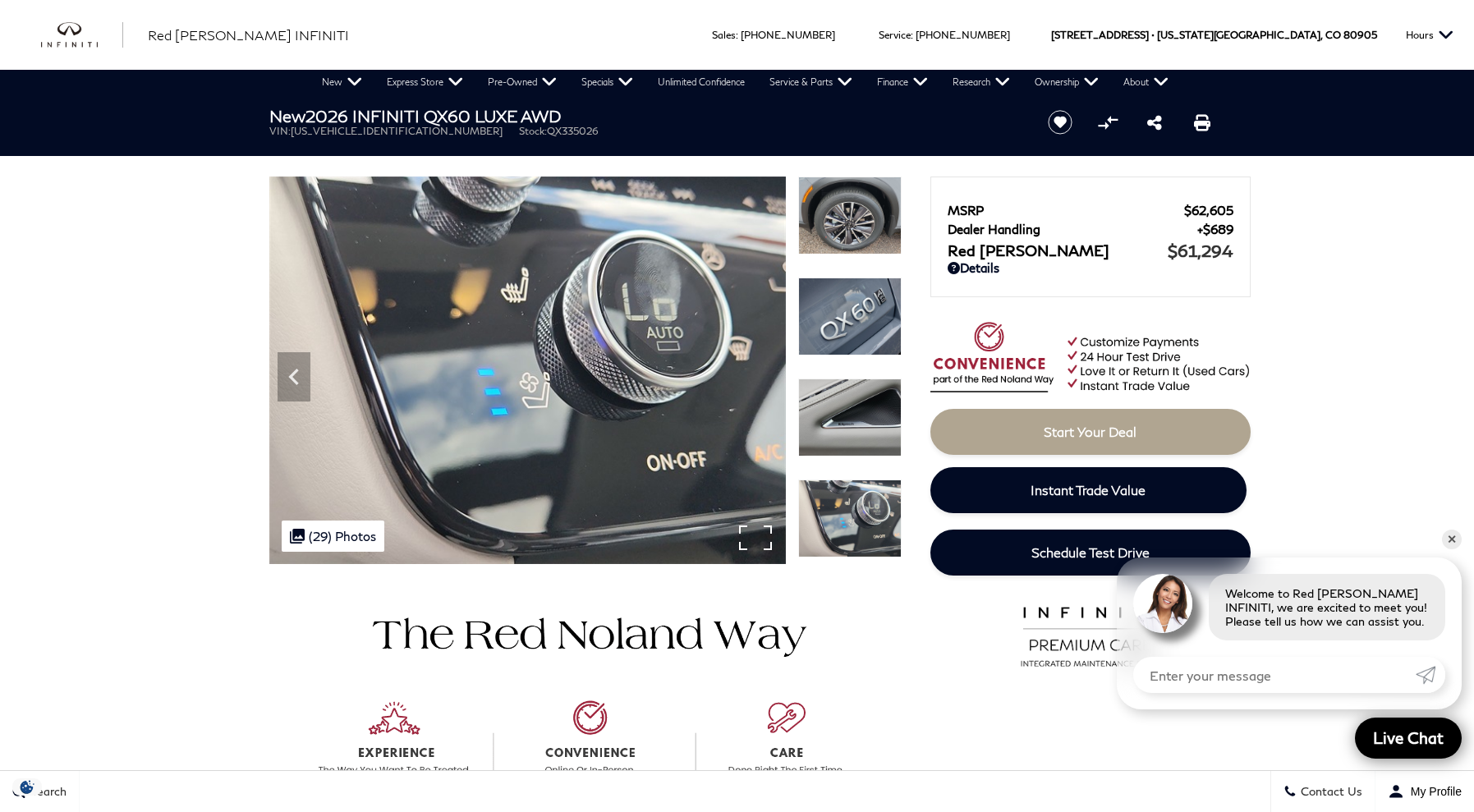
click at [758, 373] on img at bounding box center [528, 370] width 517 height 387
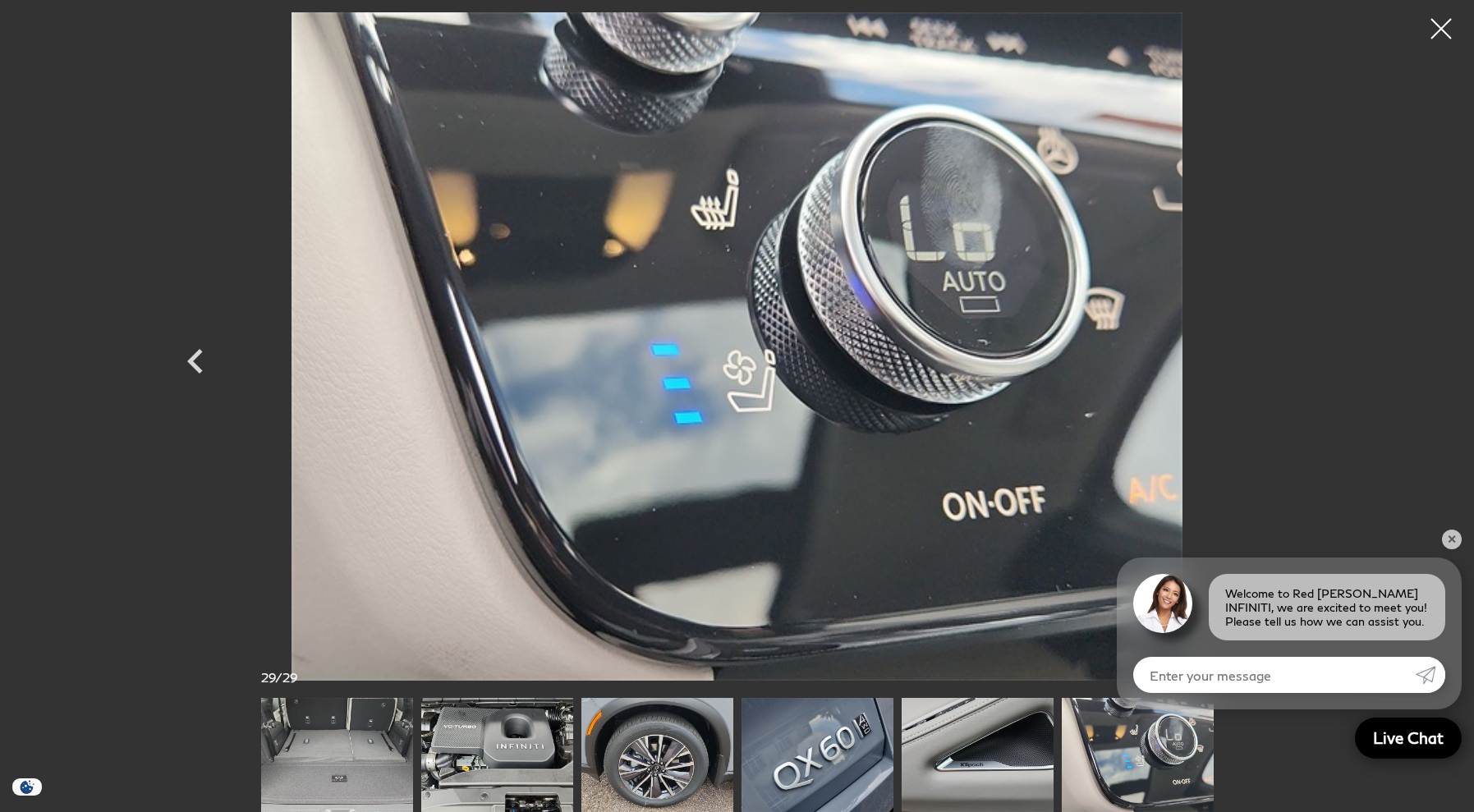
click at [1009, 756] on img at bounding box center [977, 756] width 152 height 114
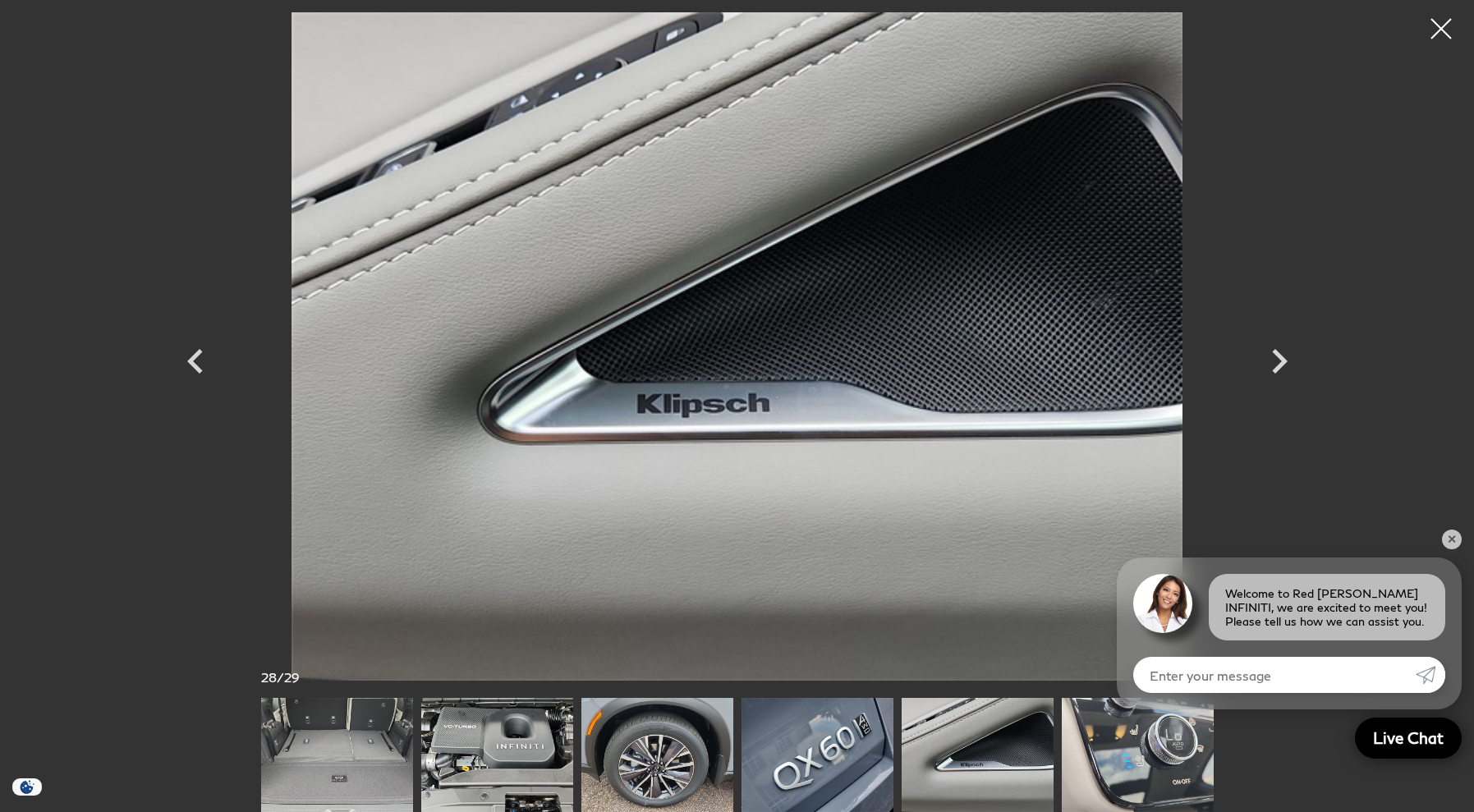
click at [1178, 751] on img at bounding box center [1137, 756] width 152 height 114
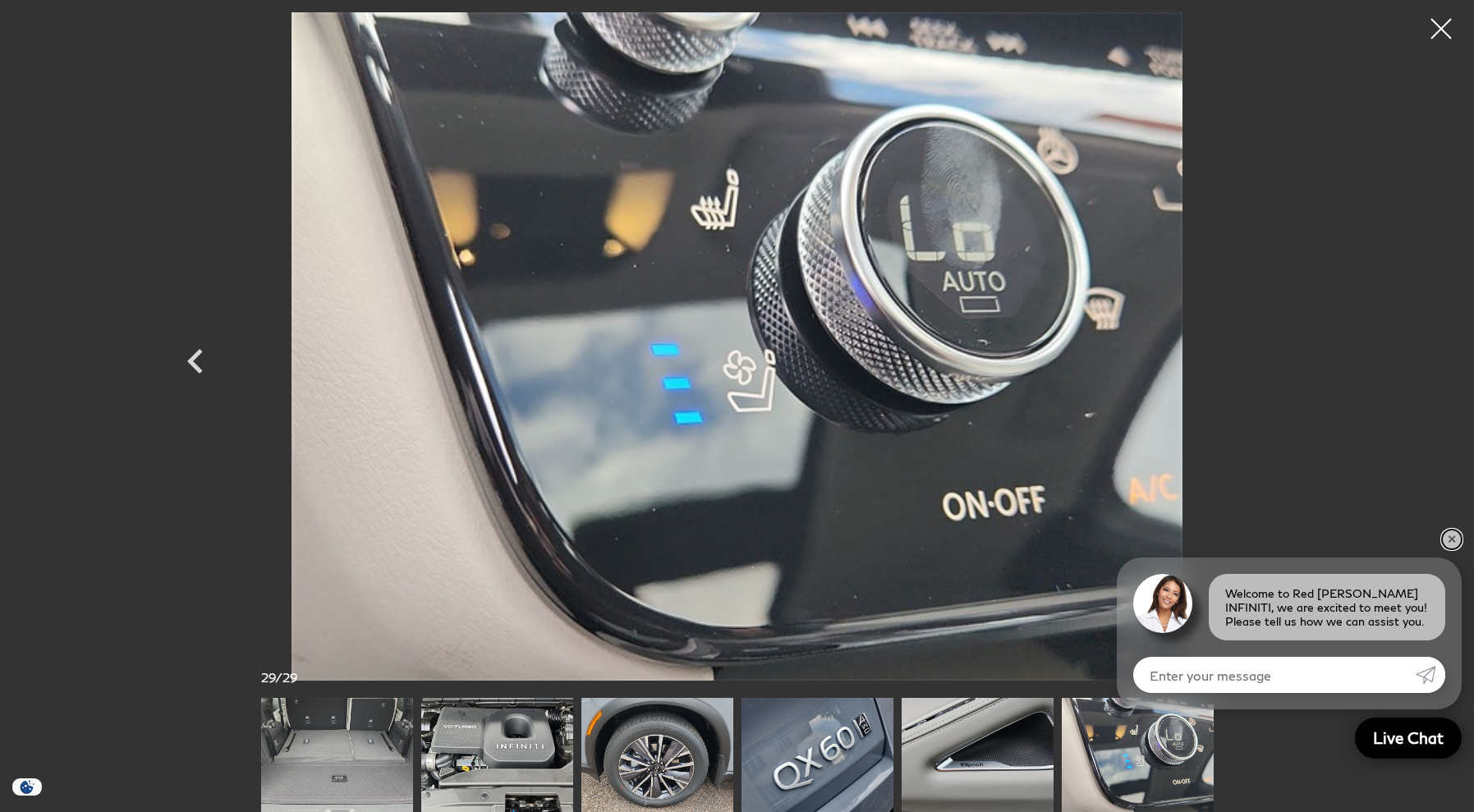
click at [1452, 543] on link "✕" at bounding box center [1452, 540] width 20 height 20
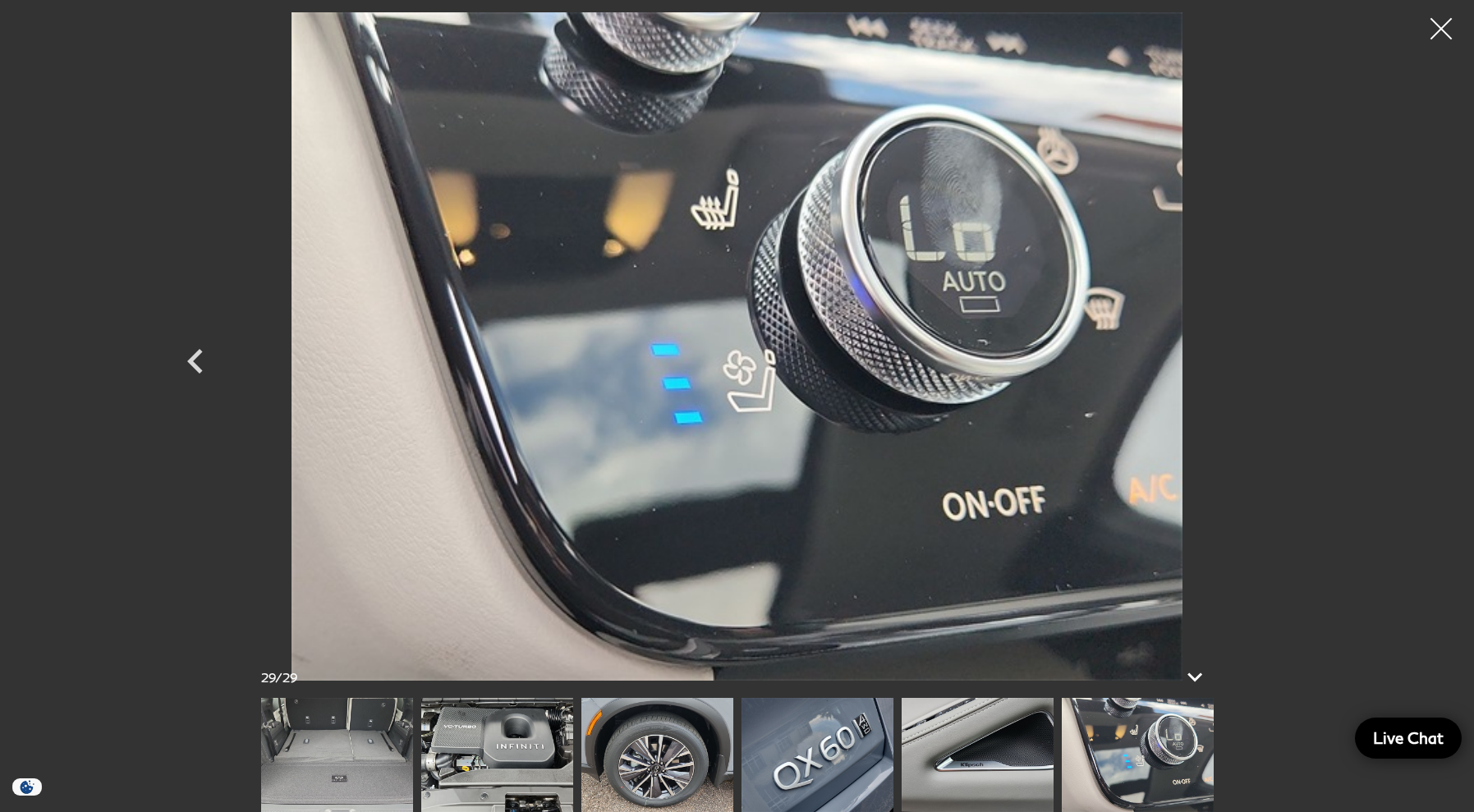
click at [1431, 33] on div at bounding box center [1442, 29] width 43 height 43
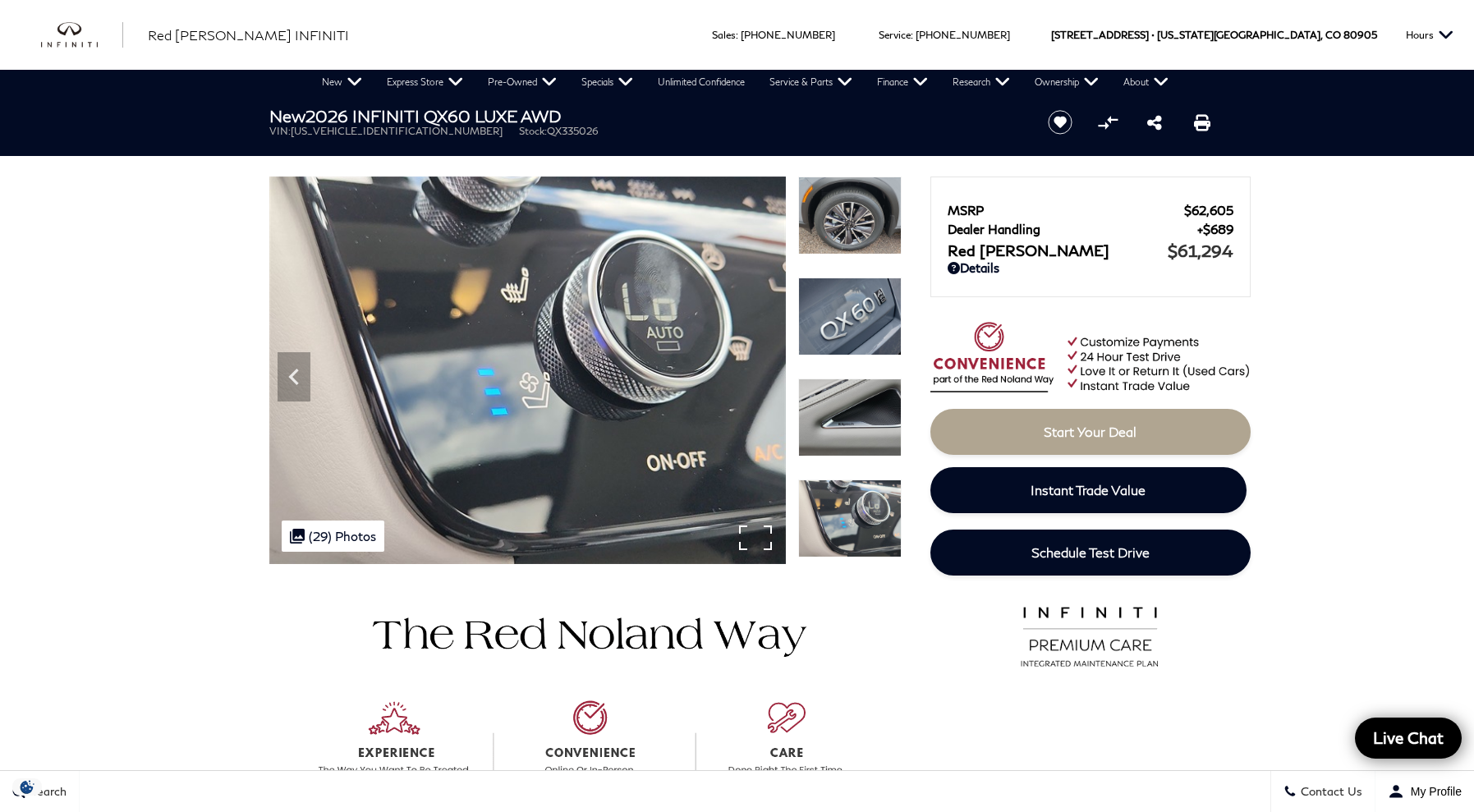
click at [344, 544] on div ".cls-1, .cls-3 { fill: #c50033; } .cls-1 { clip-rule: evenodd; } .cls-2 { clip-…" at bounding box center [333, 537] width 103 height 32
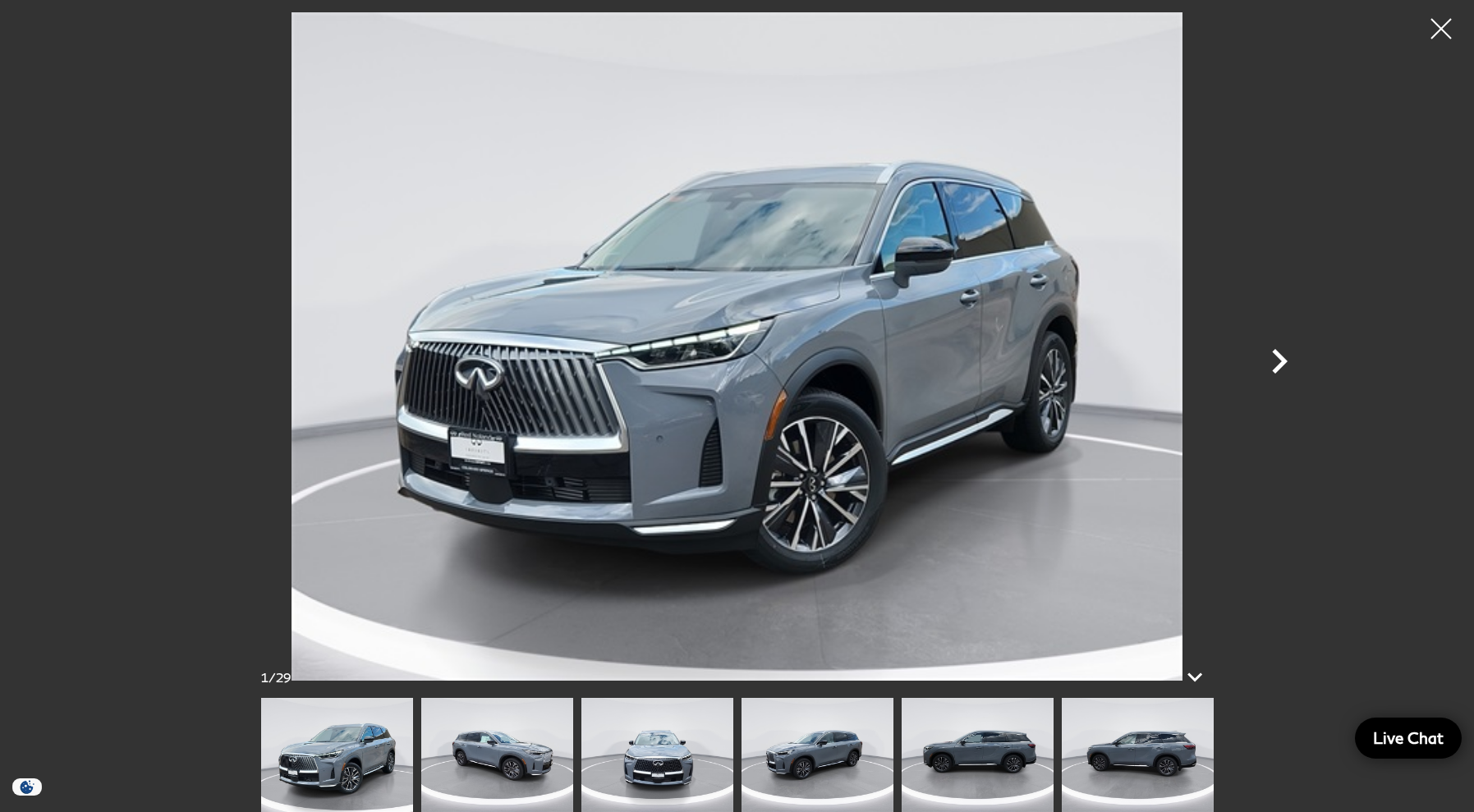
click at [1287, 361] on icon "Next" at bounding box center [1279, 361] width 49 height 49
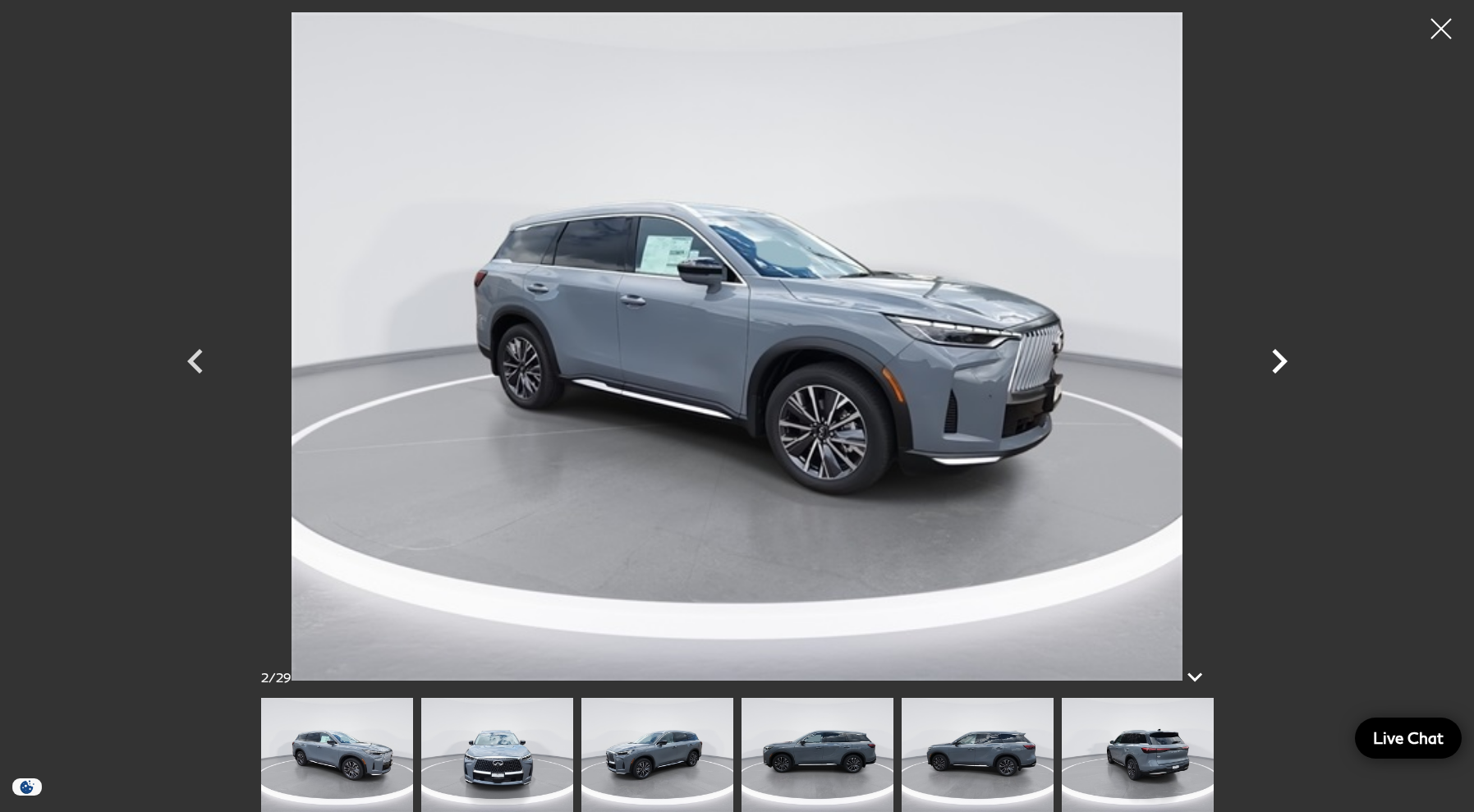
click at [1287, 362] on icon "Next" at bounding box center [1280, 362] width 16 height 25
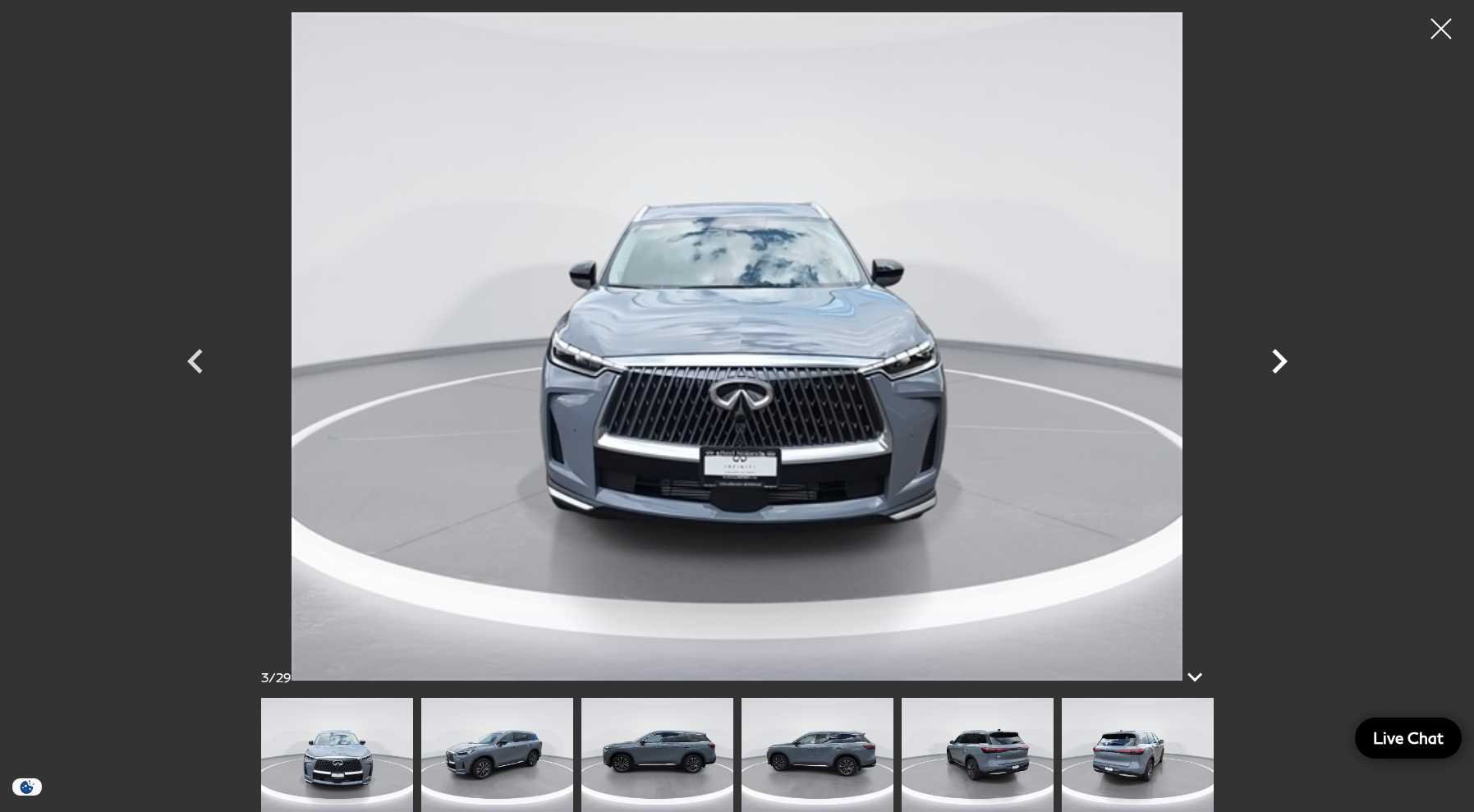
click at [1287, 362] on icon "Next" at bounding box center [1280, 362] width 16 height 25
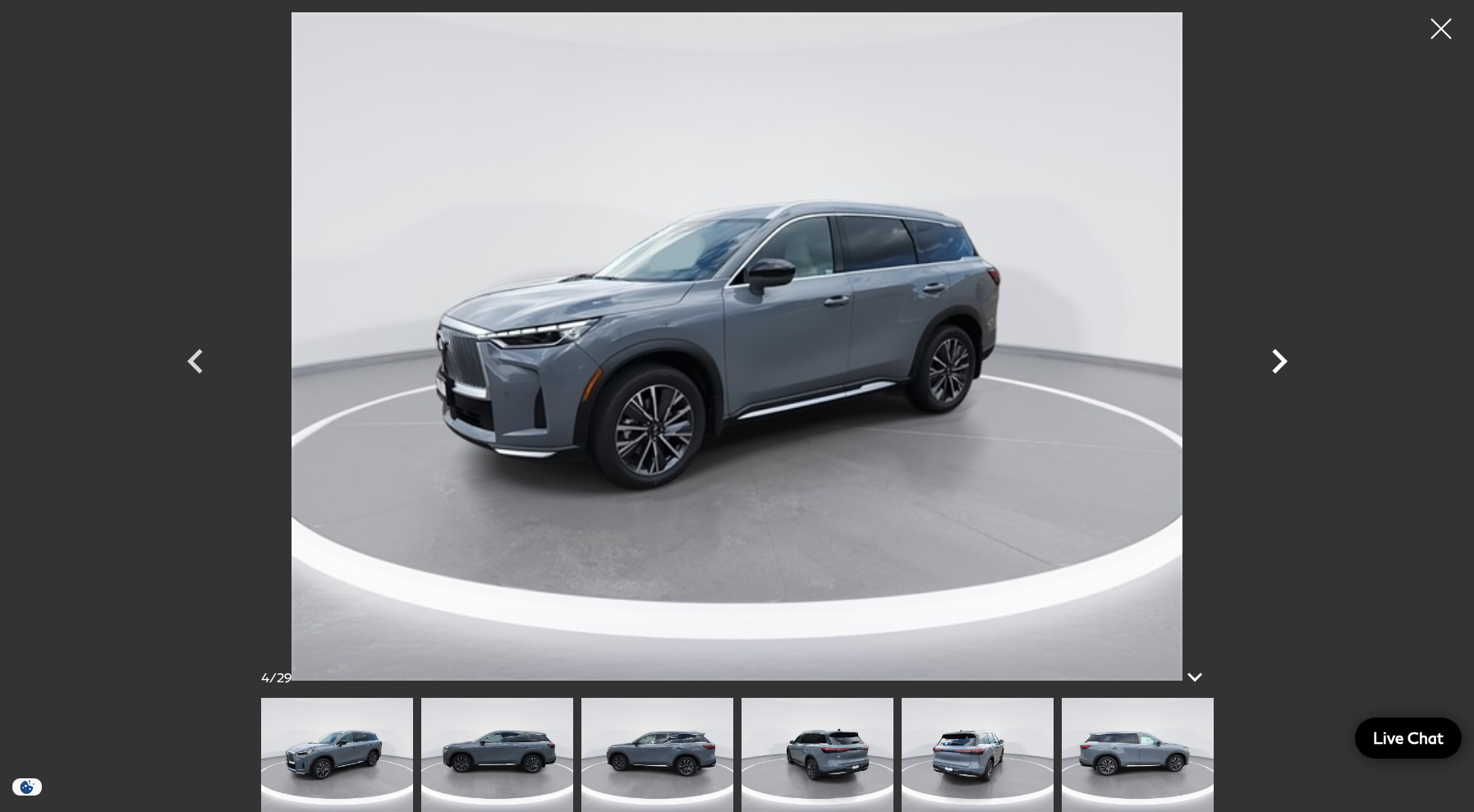
click at [1287, 362] on icon "Next" at bounding box center [1280, 362] width 16 height 25
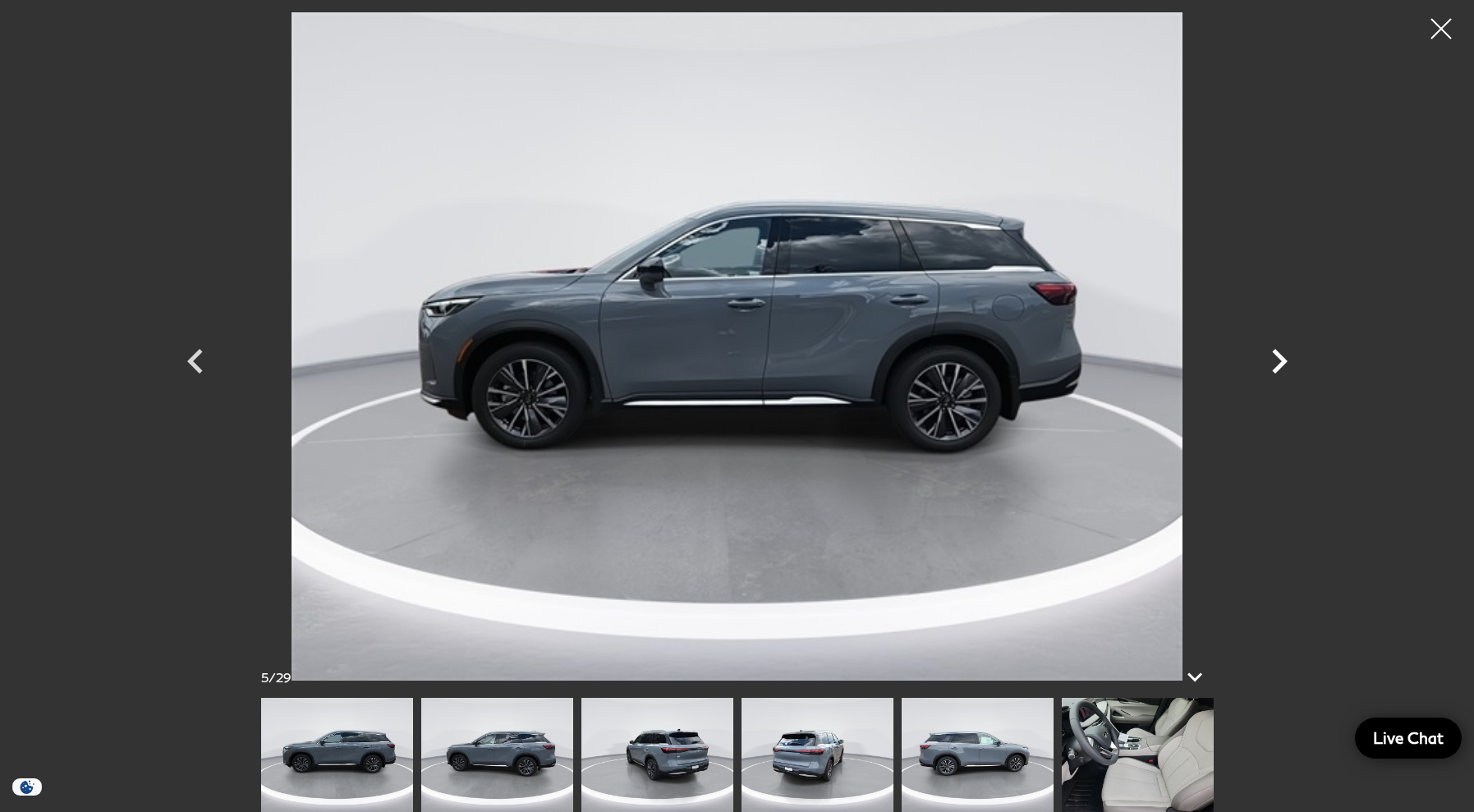
click at [1287, 362] on icon "Next" at bounding box center [1280, 362] width 16 height 25
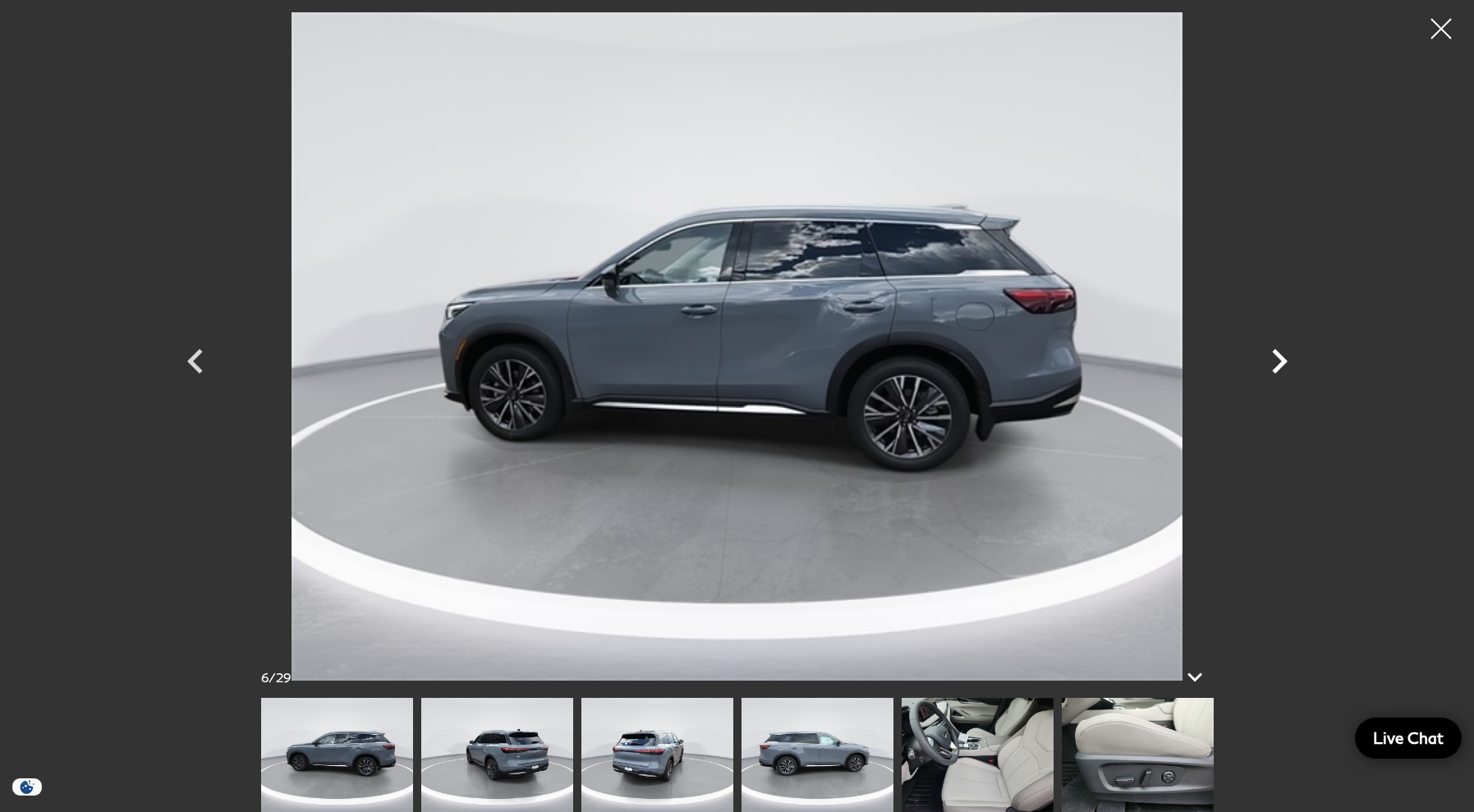
click at [1287, 362] on icon "Next" at bounding box center [1280, 362] width 16 height 25
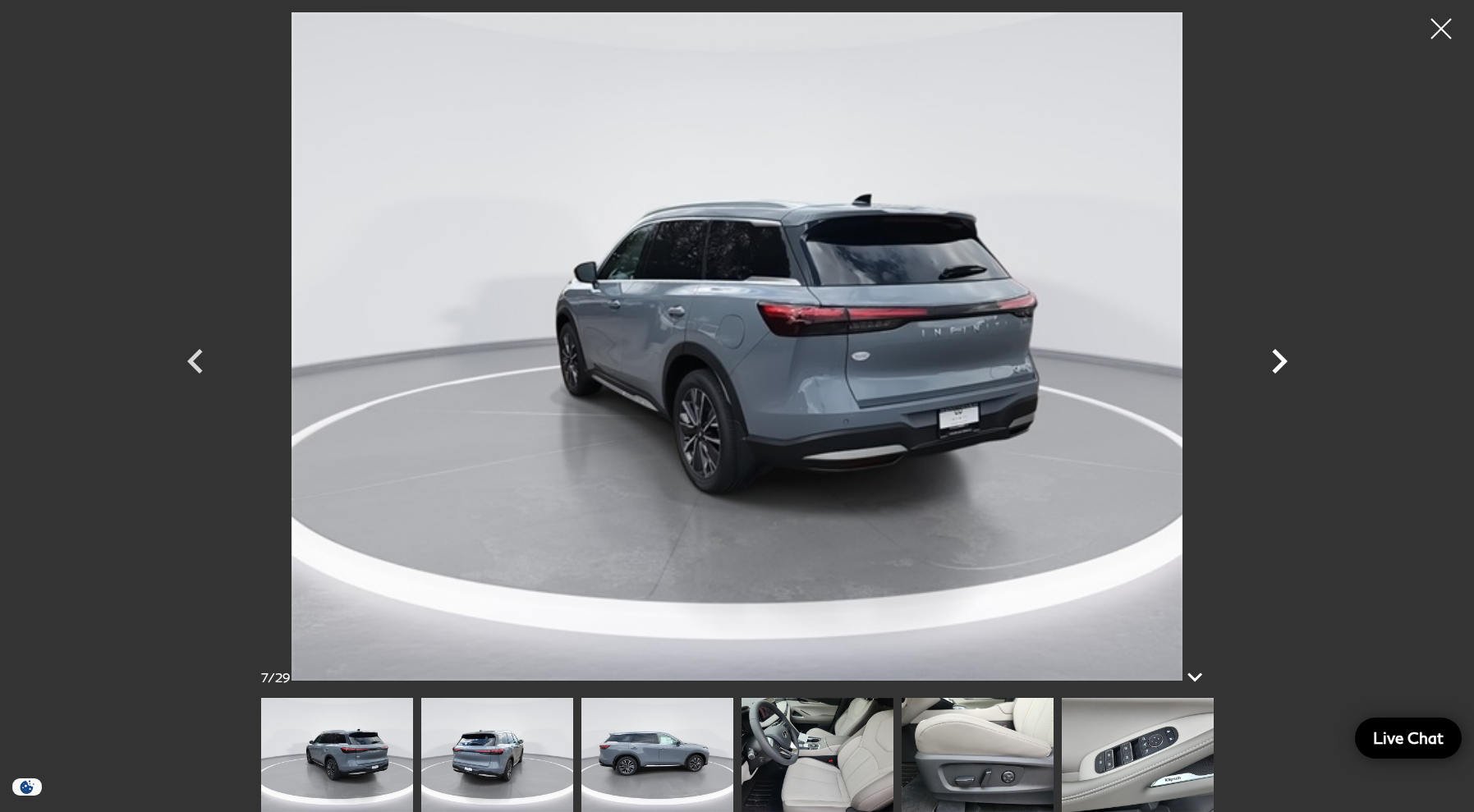
click at [1287, 362] on icon "Next" at bounding box center [1280, 362] width 16 height 25
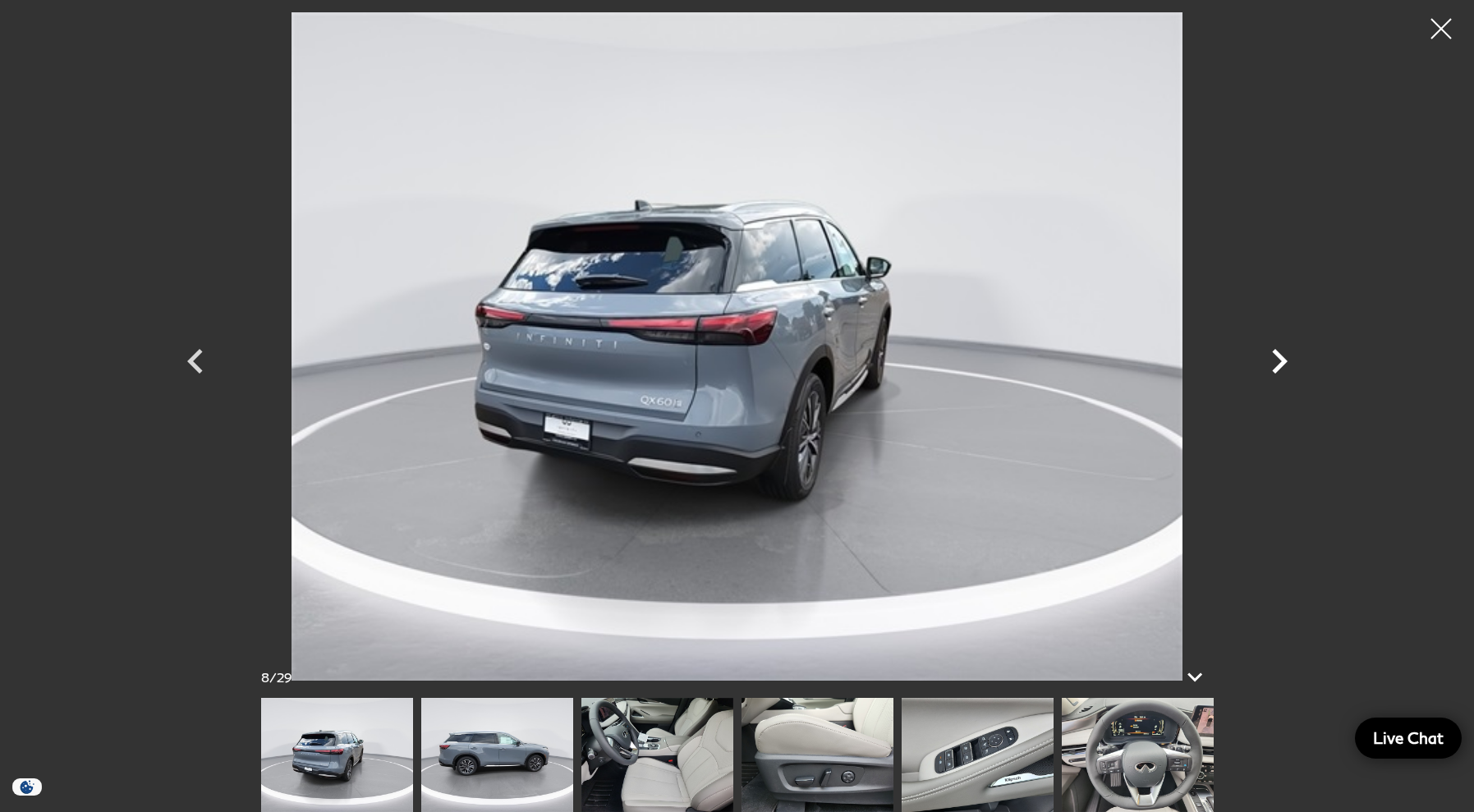
click at [1287, 362] on icon "Next" at bounding box center [1280, 362] width 16 height 25
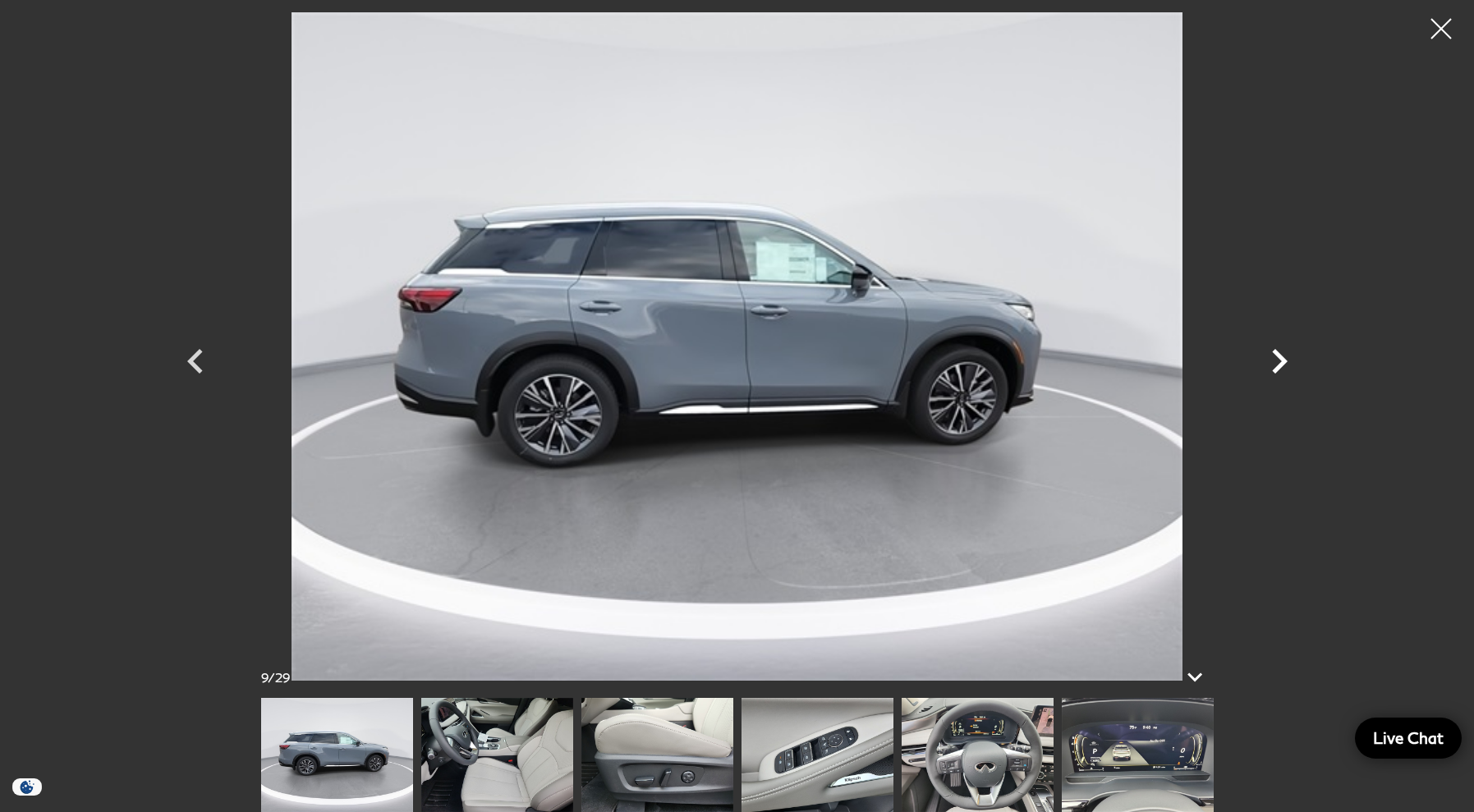
click at [1287, 362] on icon "Next" at bounding box center [1280, 362] width 16 height 25
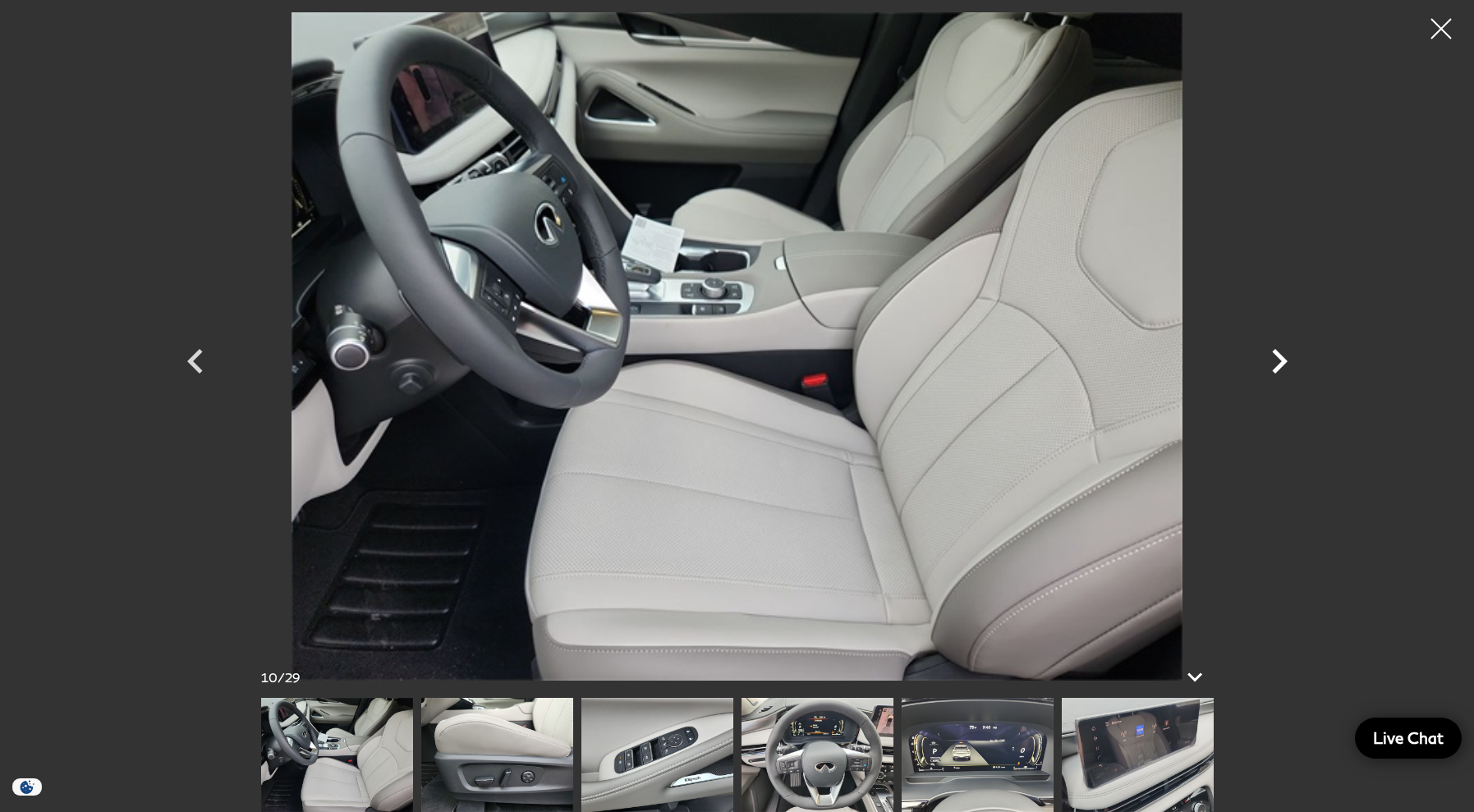
click at [1287, 362] on icon "Next" at bounding box center [1280, 362] width 16 height 25
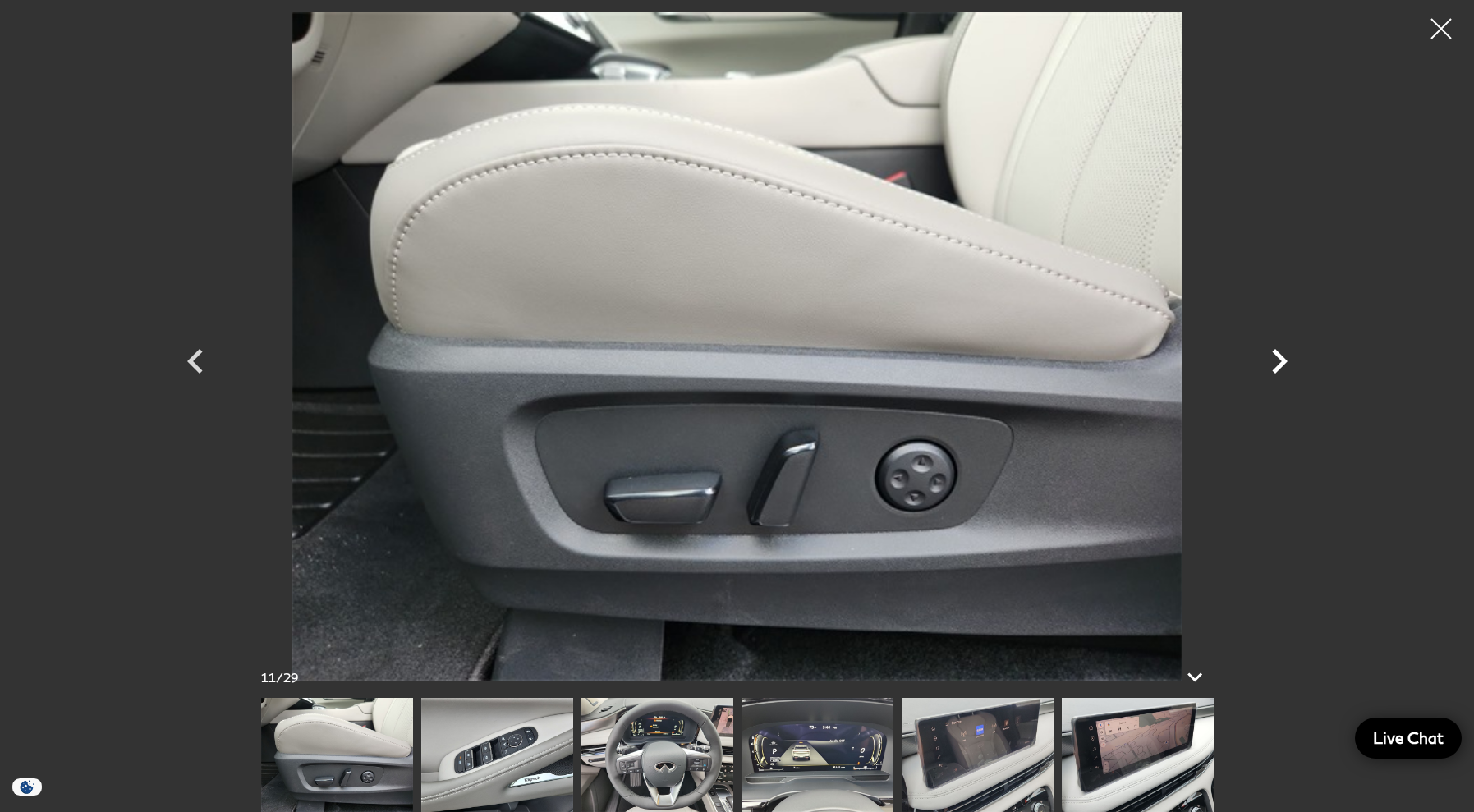
click at [1287, 362] on icon "Next" at bounding box center [1280, 362] width 16 height 25
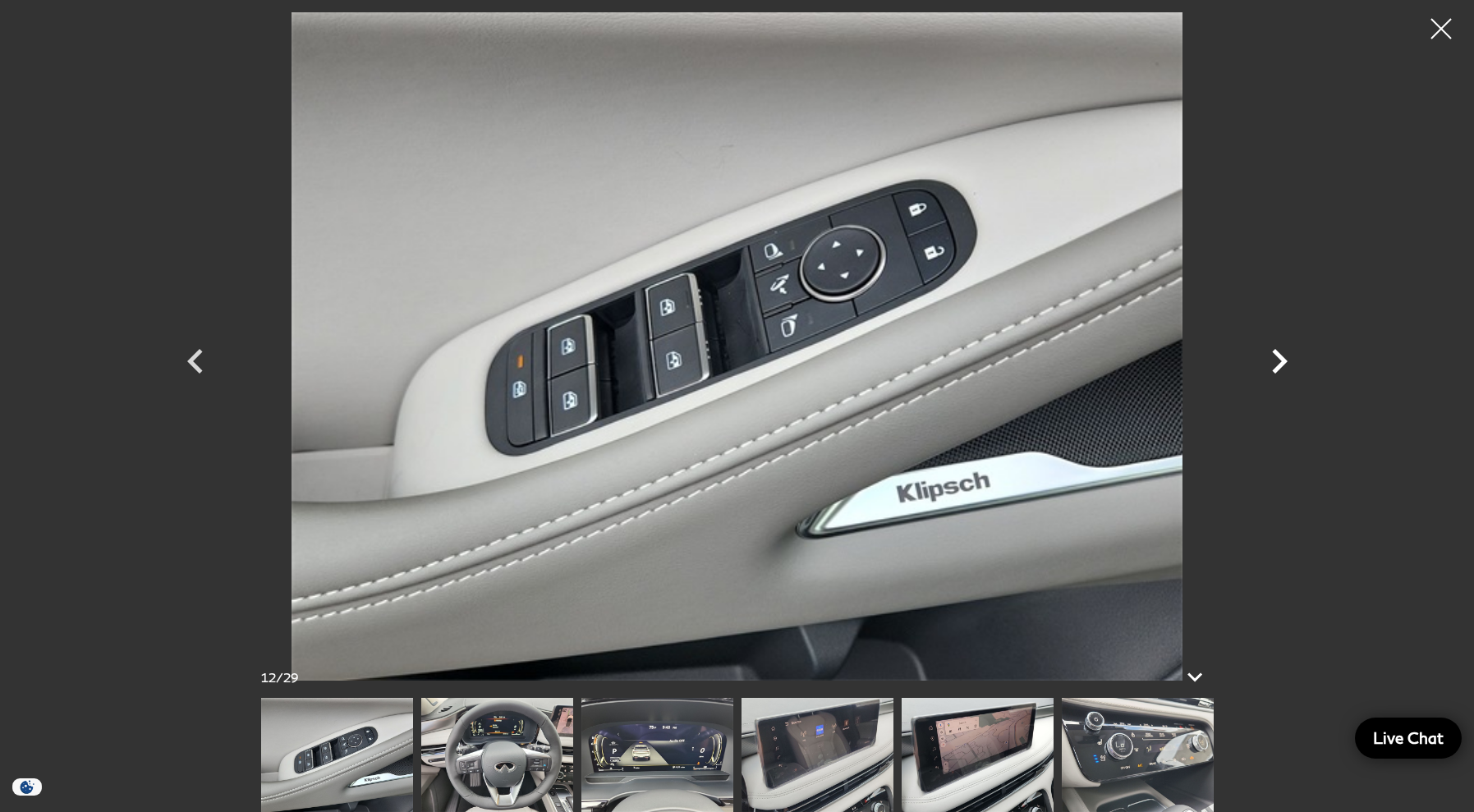
click at [1287, 362] on icon "Next" at bounding box center [1280, 362] width 16 height 25
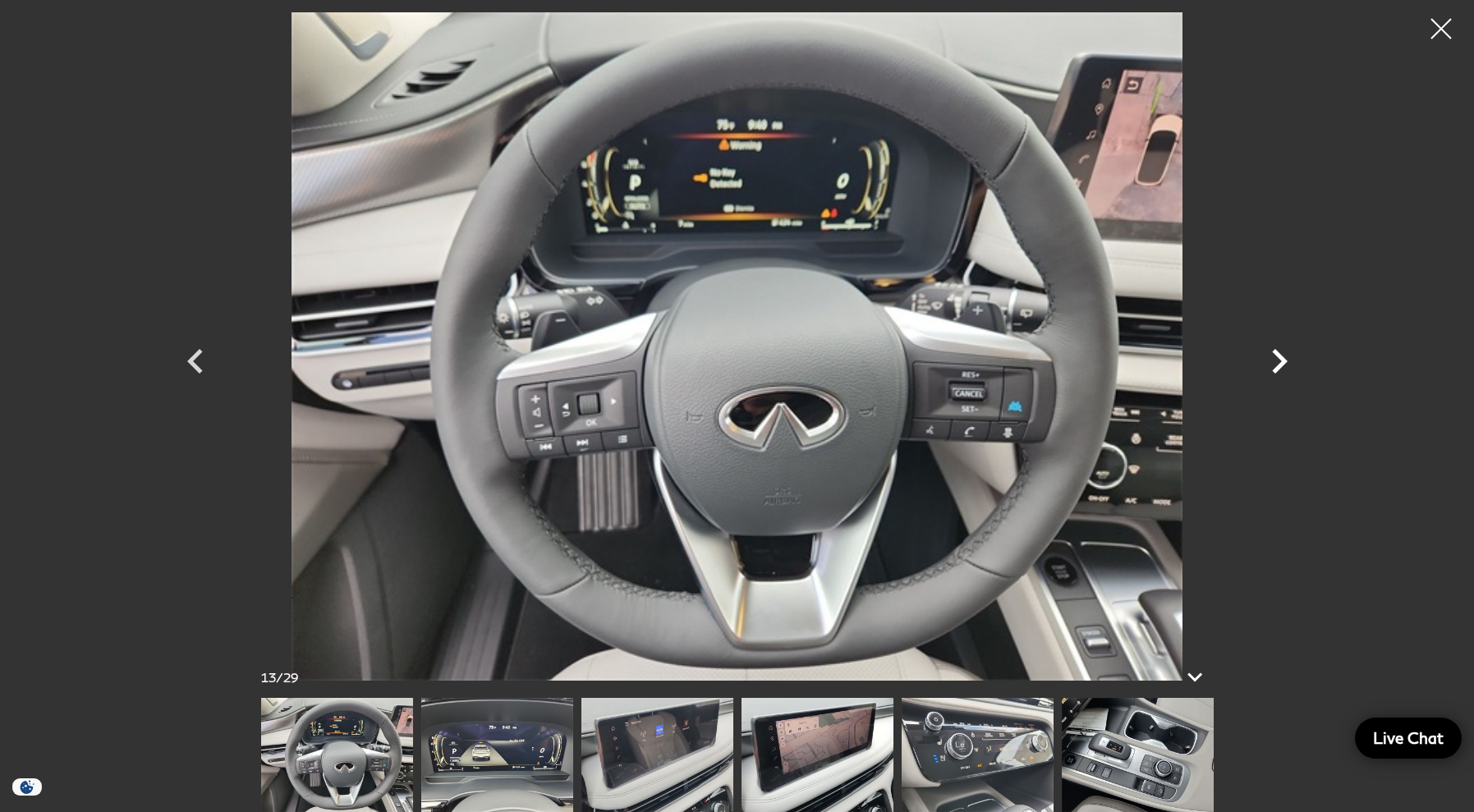
click at [1287, 362] on icon "Next" at bounding box center [1280, 362] width 16 height 25
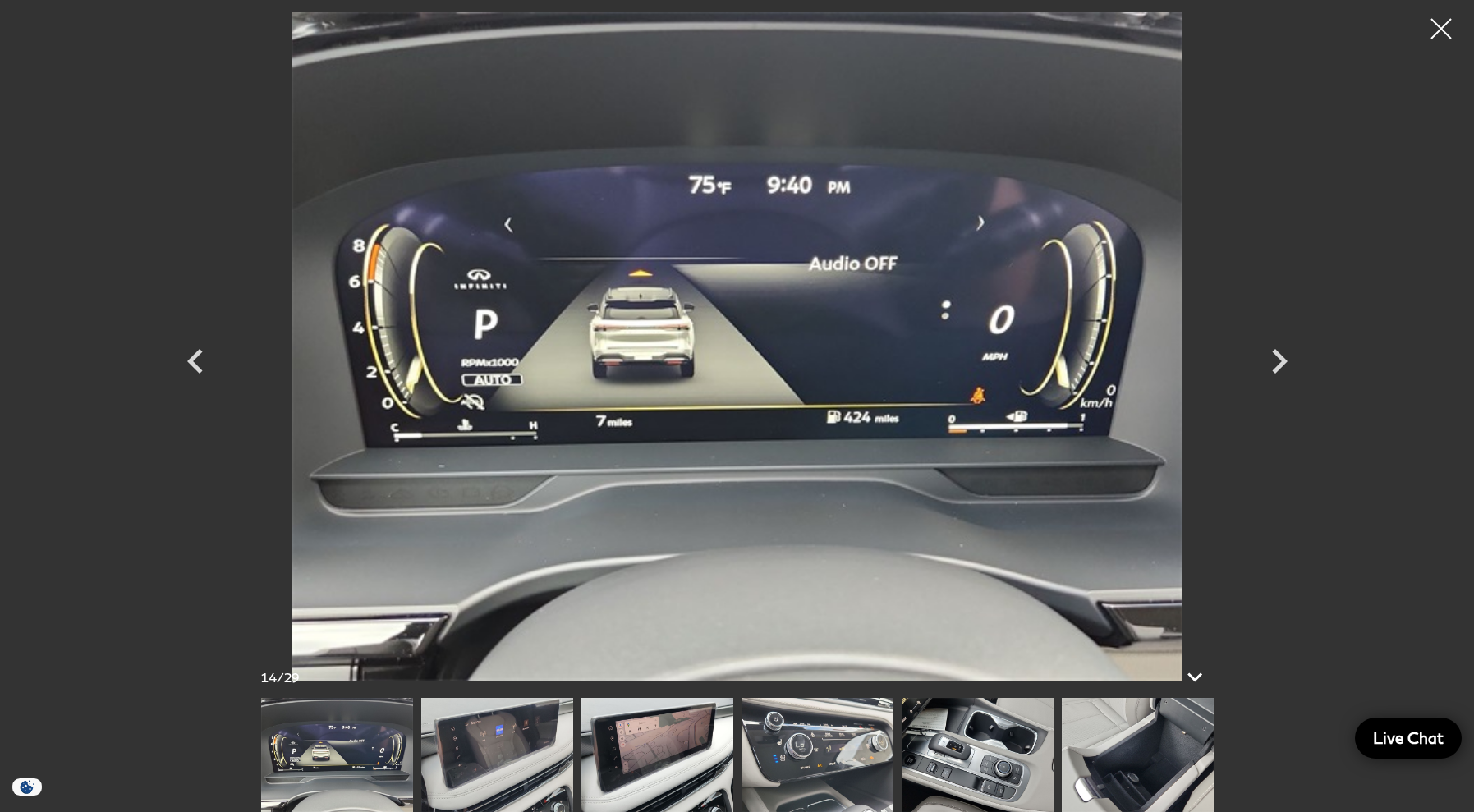
drag, startPoint x: 1442, startPoint y: 35, endPoint x: 1396, endPoint y: 121, distance: 97.5
click at [1442, 35] on div at bounding box center [1442, 29] width 41 height 41
